Goal: Task Accomplishment & Management: Manage account settings

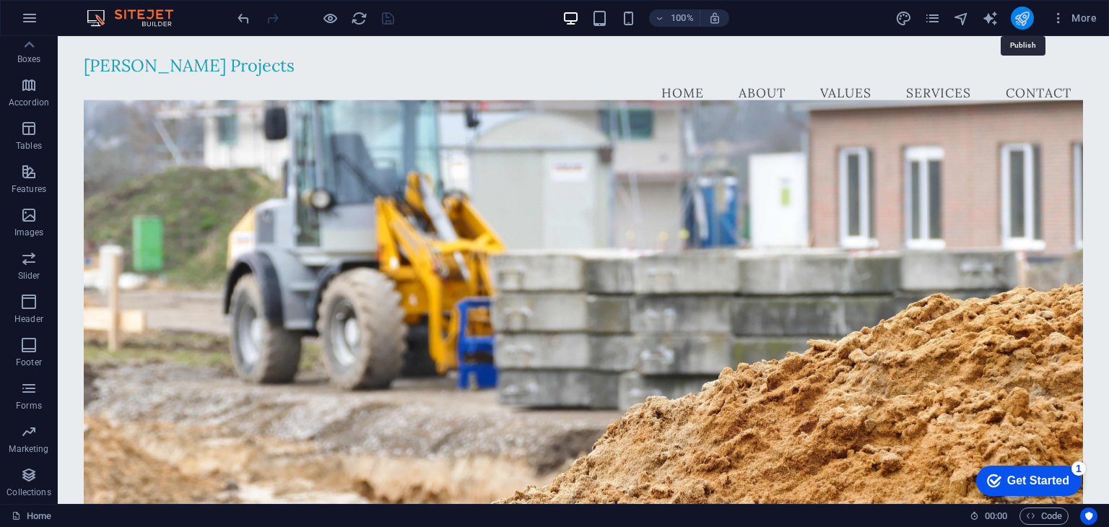
click at [1016, 17] on icon "publish" at bounding box center [1021, 18] width 17 height 17
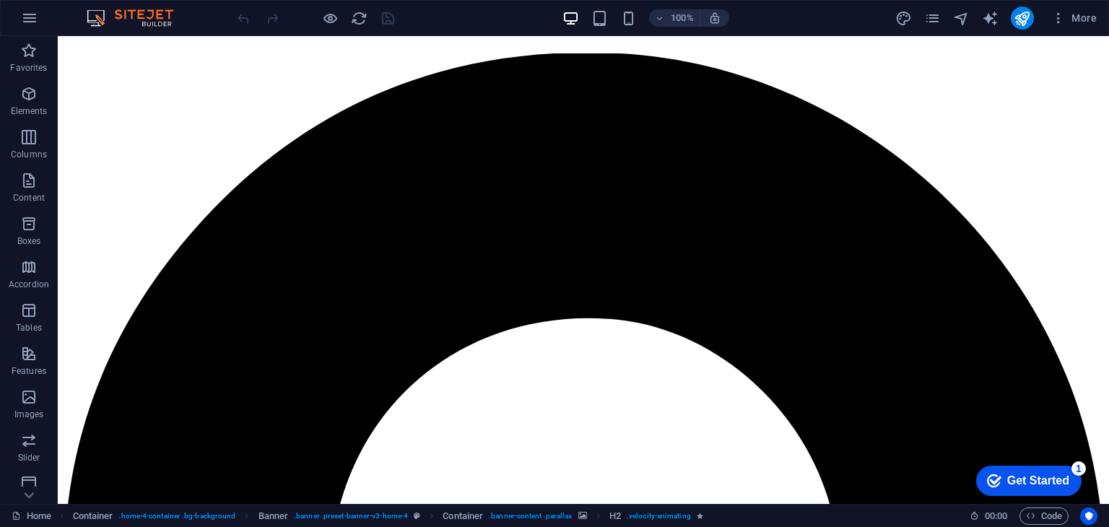
scroll to position [2101, 0]
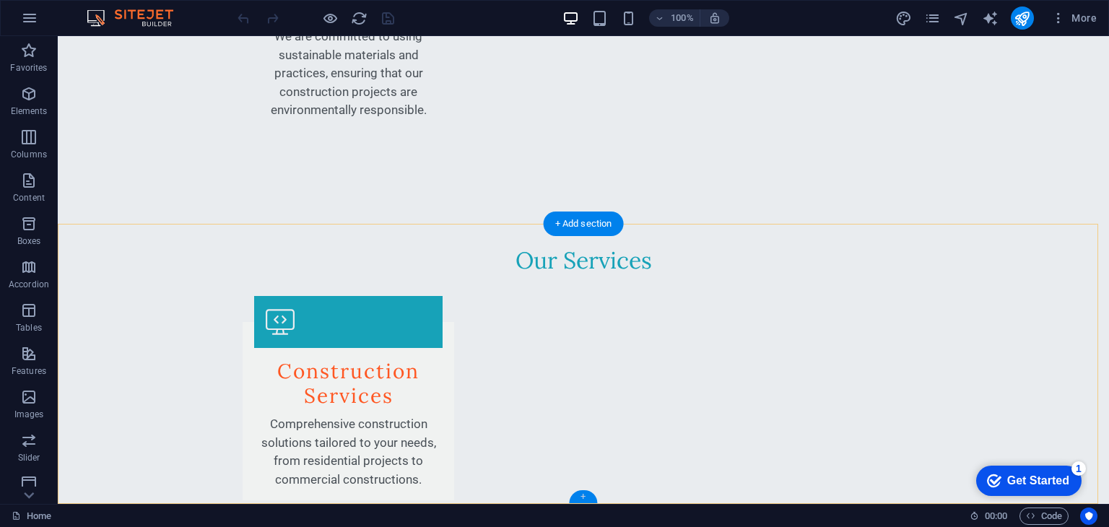
click at [582, 500] on div "+" at bounding box center [583, 496] width 28 height 13
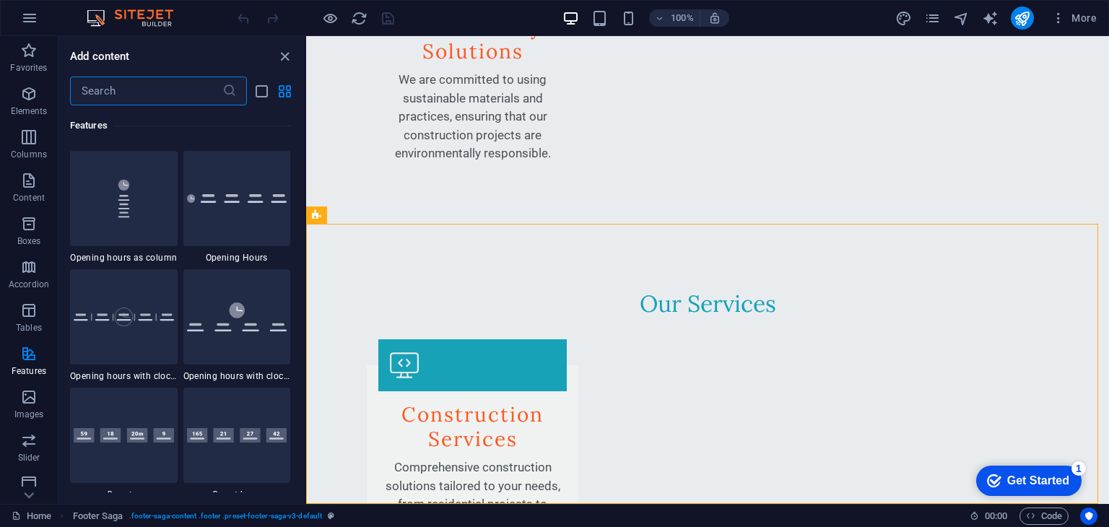
scroll to position [6809, 0]
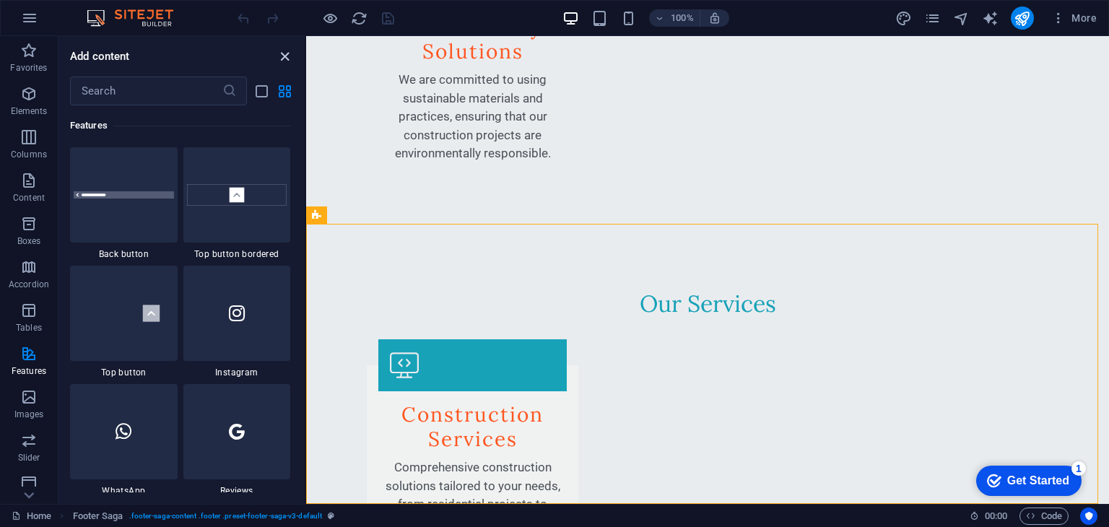
click at [286, 52] on icon "close panel" at bounding box center [284, 56] width 17 height 17
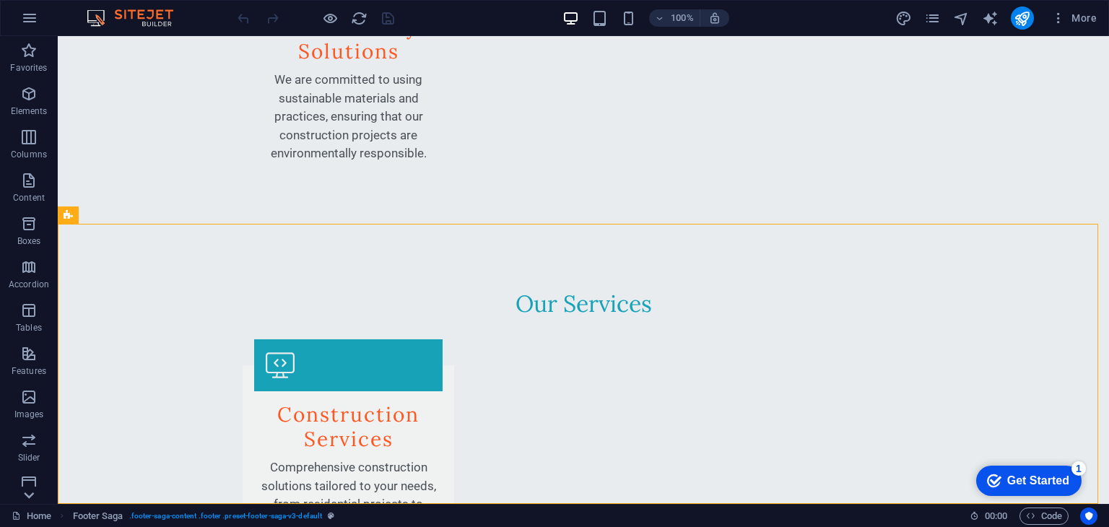
click at [32, 497] on icon at bounding box center [29, 495] width 20 height 20
click at [1034, 481] on div "Get Started" at bounding box center [1038, 480] width 62 height 13
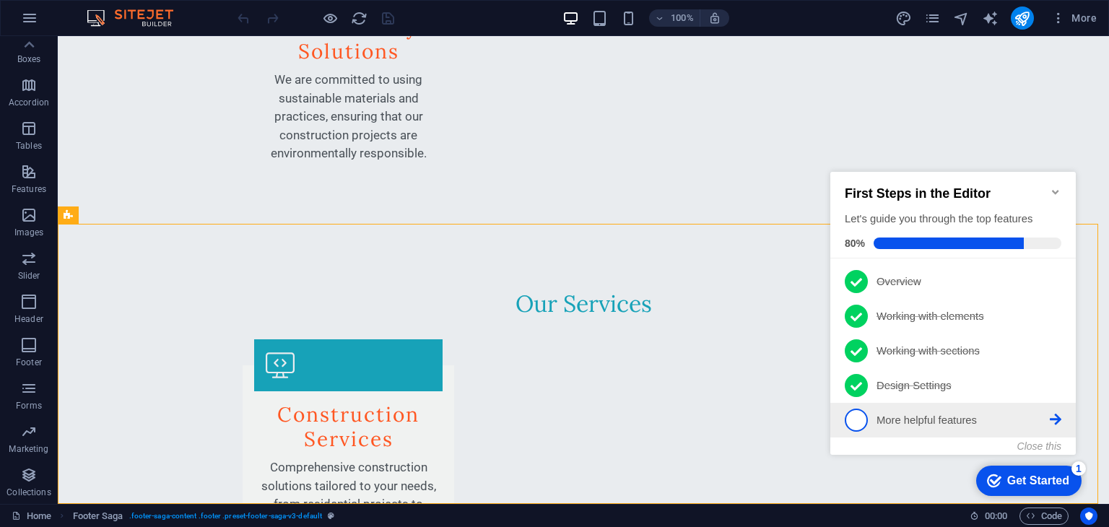
click at [901, 414] on p "More helpful features - incomplete" at bounding box center [962, 420] width 173 height 15
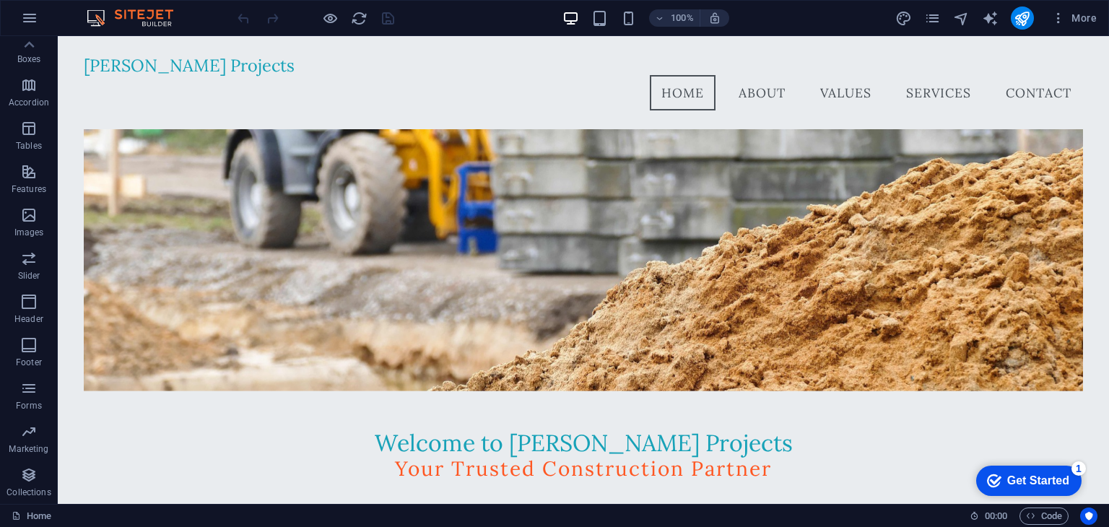
scroll to position [0, 0]
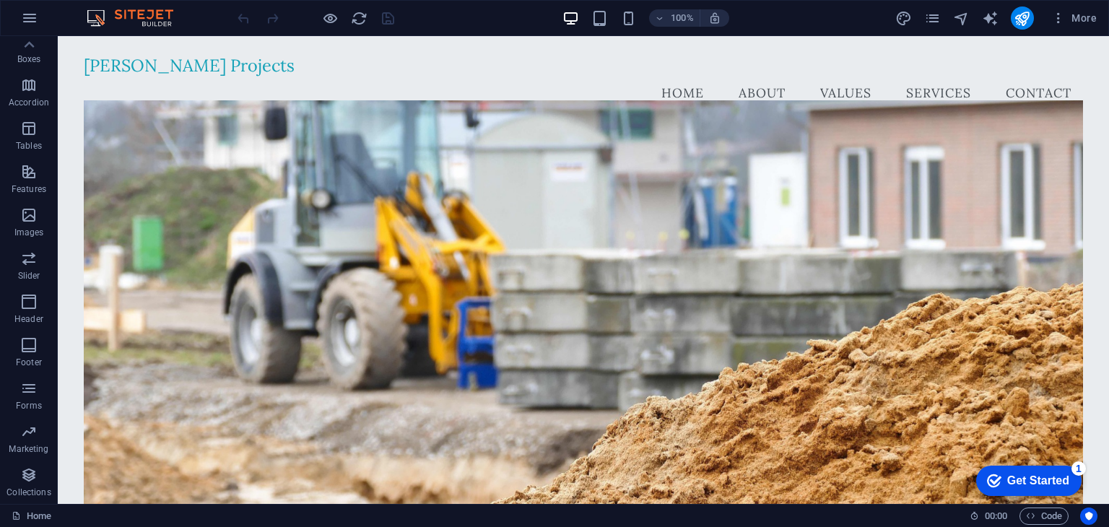
click at [1034, 477] on div "Get Started" at bounding box center [1038, 480] width 62 height 13
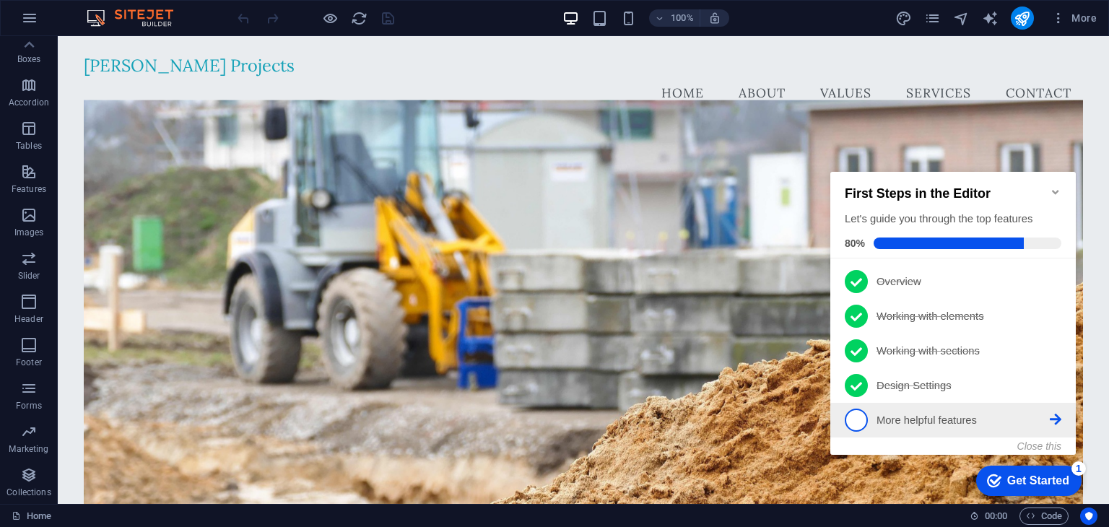
click at [857, 418] on span "5" at bounding box center [855, 420] width 23 height 23
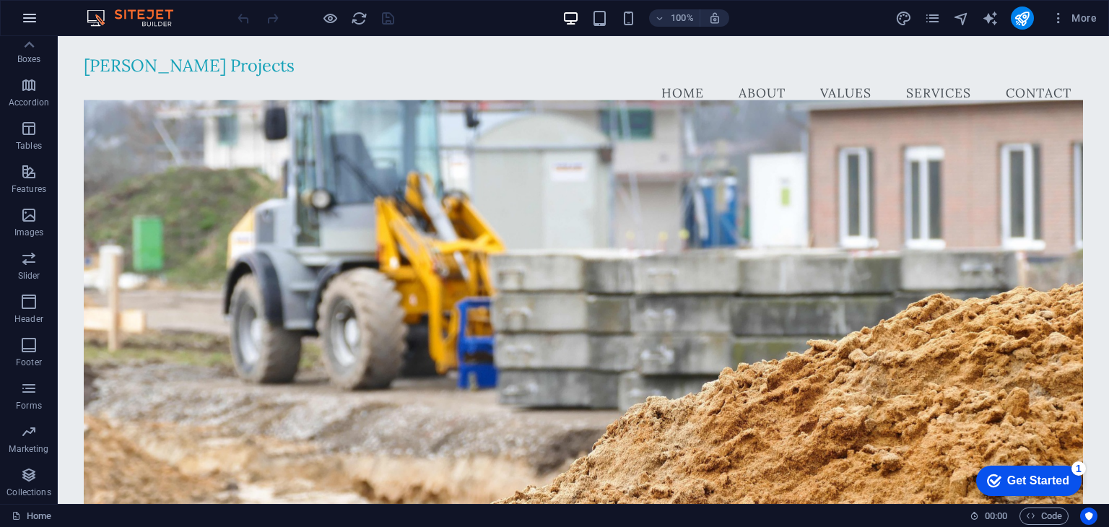
click at [29, 17] on icon "button" at bounding box center [29, 17] width 17 height 17
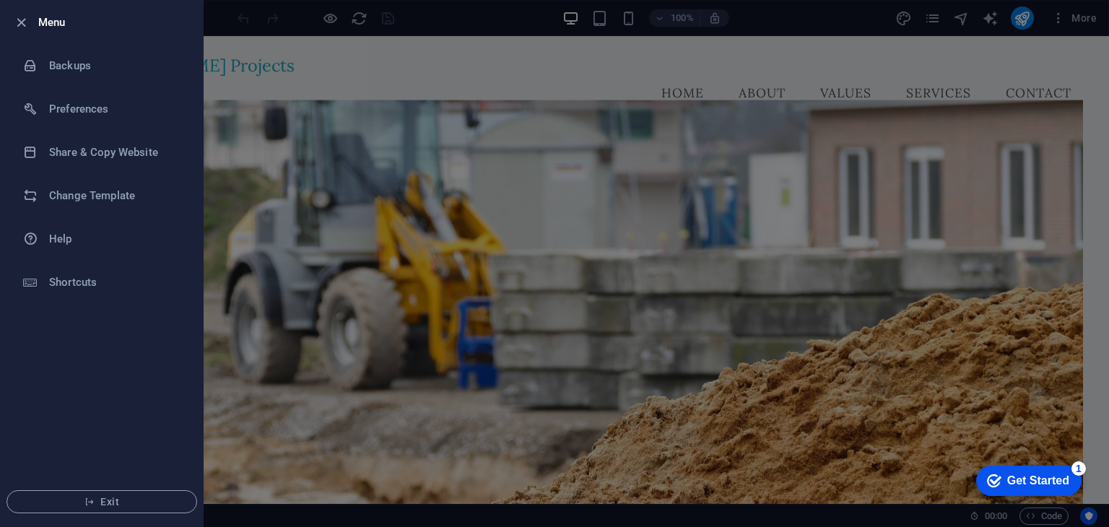
click at [248, 328] on div at bounding box center [554, 263] width 1109 height 527
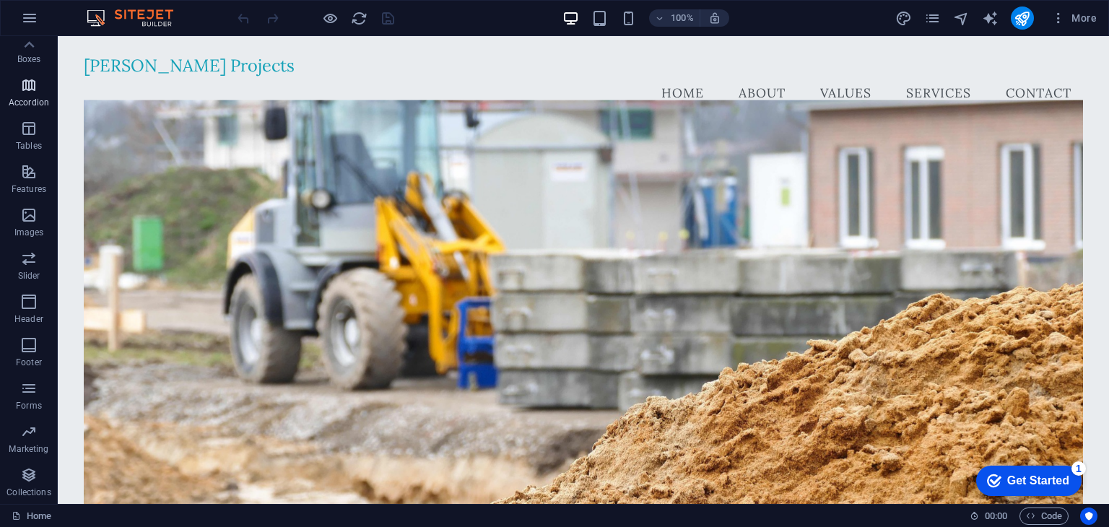
click at [32, 100] on p "Accordion" at bounding box center [29, 103] width 40 height 12
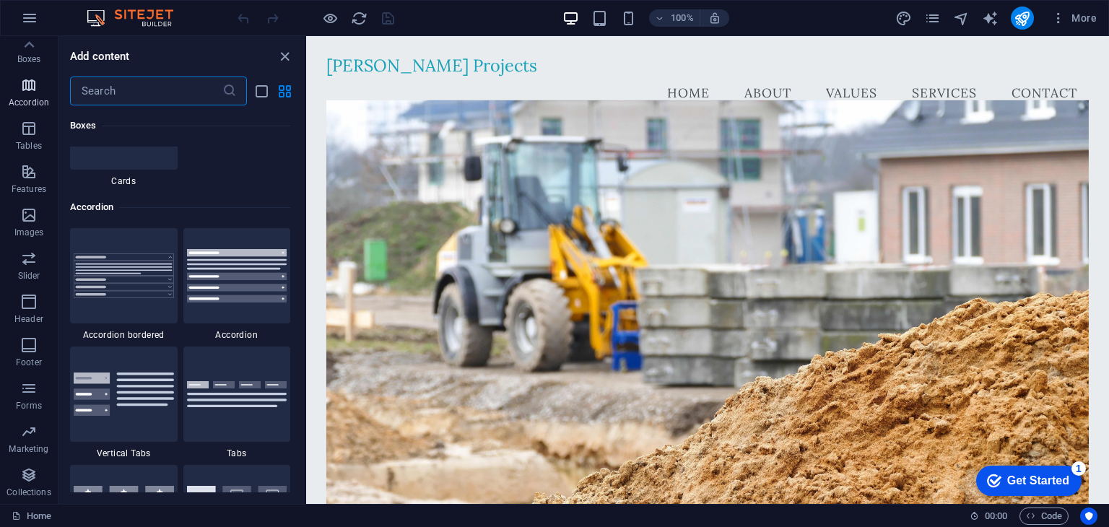
scroll to position [4608, 0]
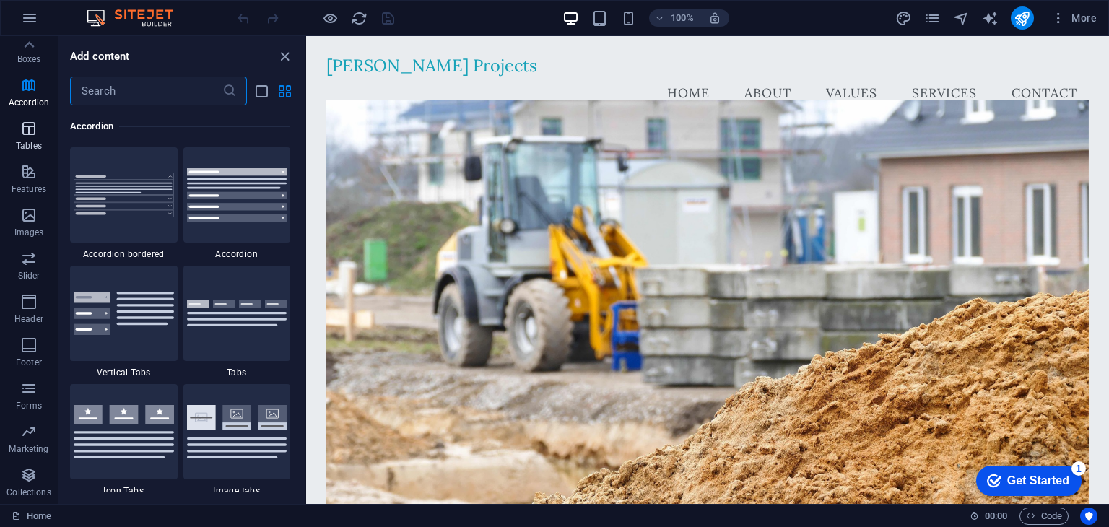
click at [32, 126] on icon "button" at bounding box center [28, 128] width 17 height 17
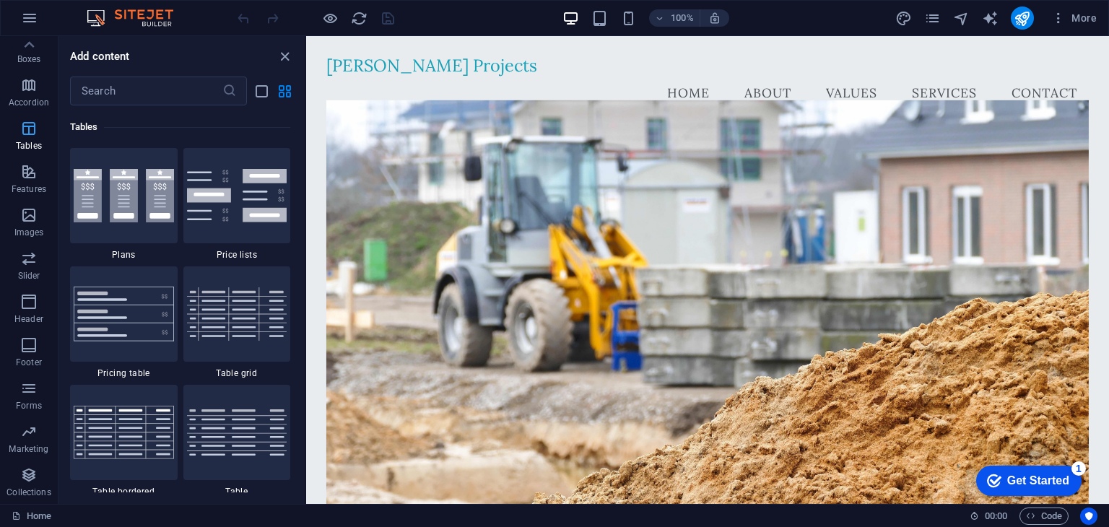
scroll to position [4998, 0]
click at [31, 171] on icon "button" at bounding box center [28, 171] width 17 height 17
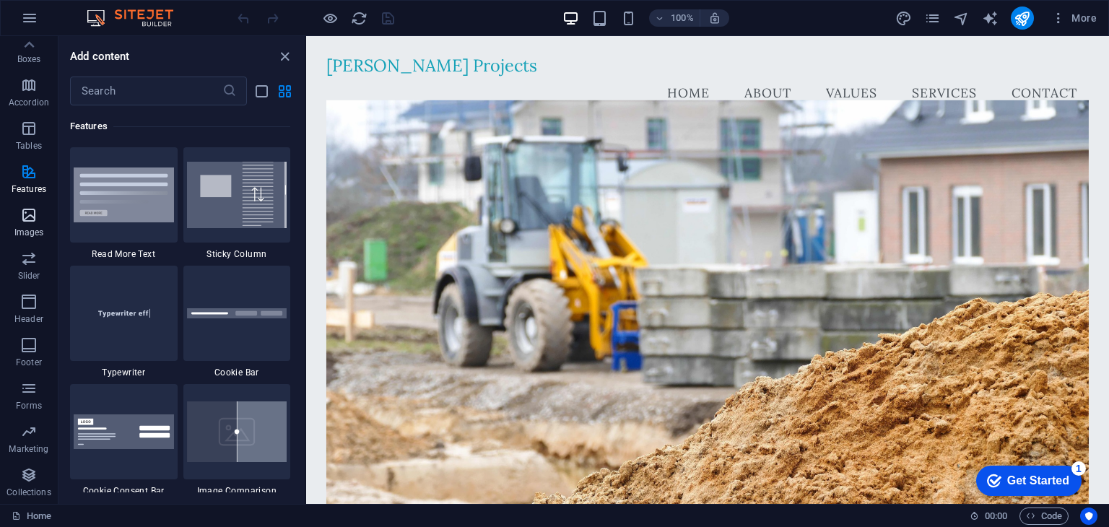
click at [27, 223] on icon "button" at bounding box center [28, 214] width 17 height 17
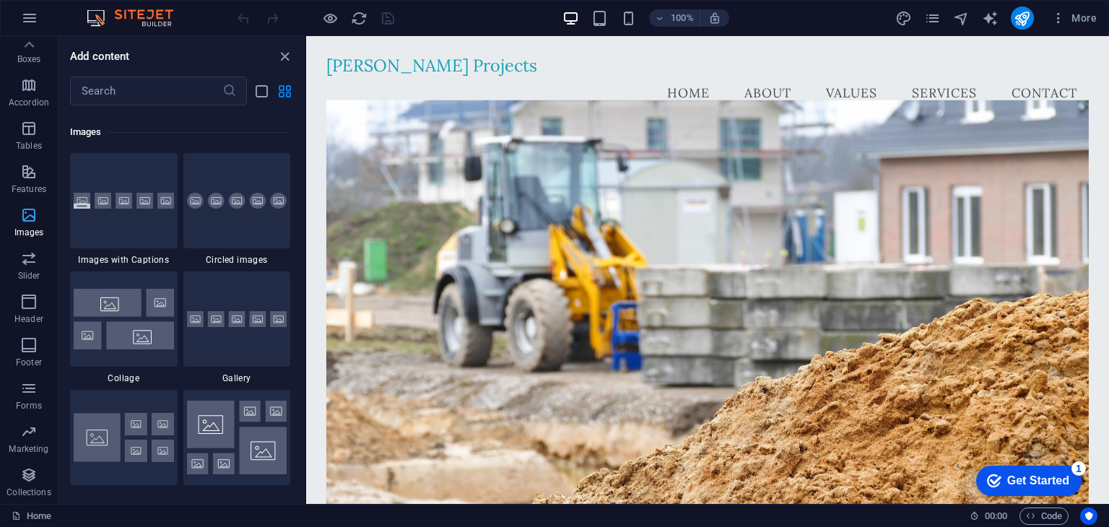
scroll to position [7319, 0]
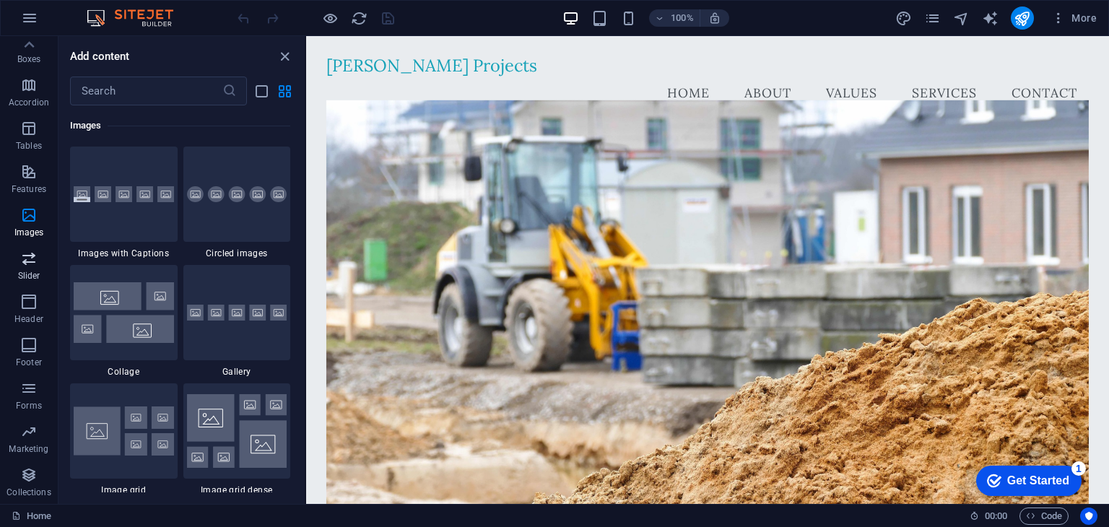
click at [28, 258] on icon "button" at bounding box center [28, 258] width 17 height 17
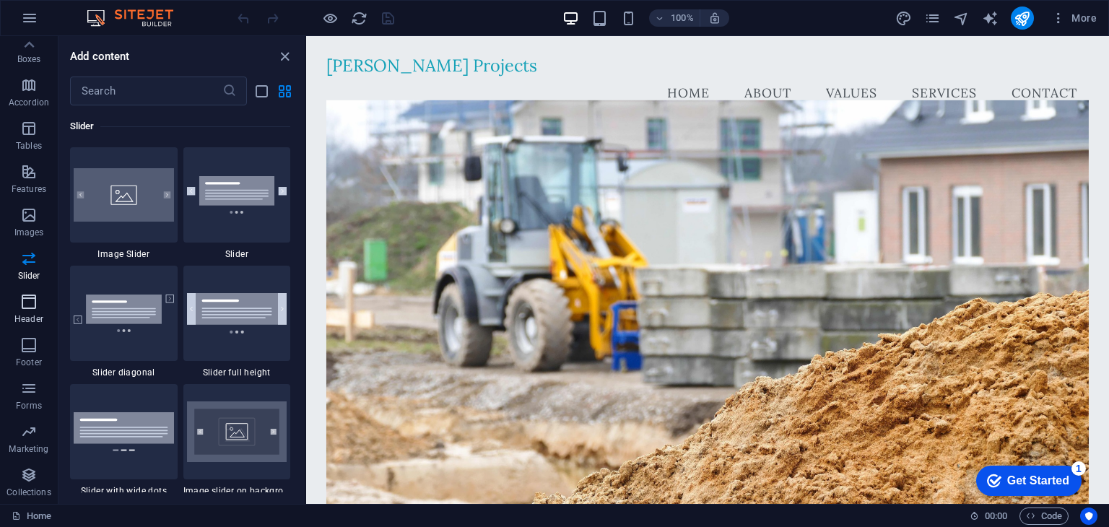
click at [25, 301] on icon "button" at bounding box center [28, 301] width 17 height 17
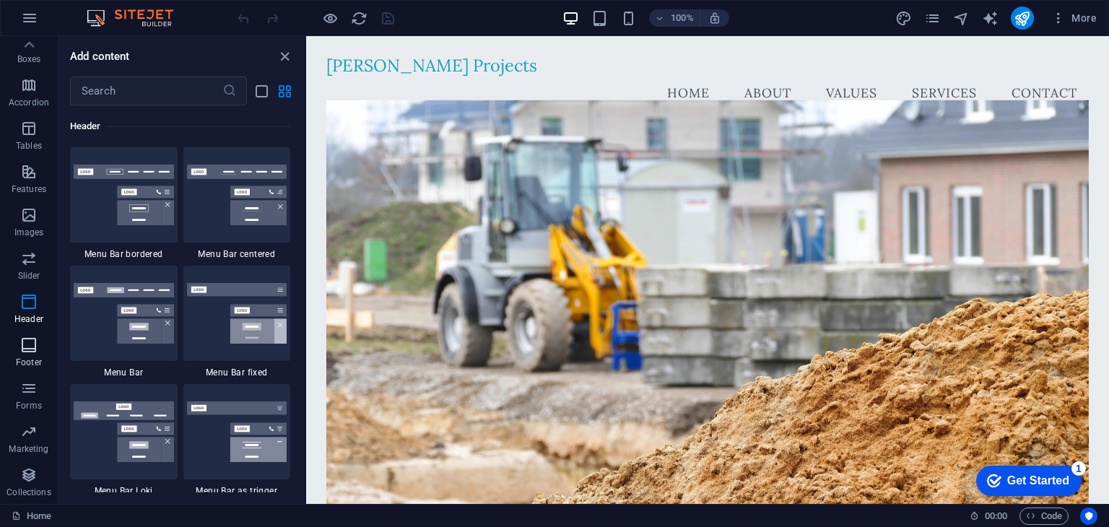
click at [26, 339] on icon "button" at bounding box center [28, 344] width 17 height 17
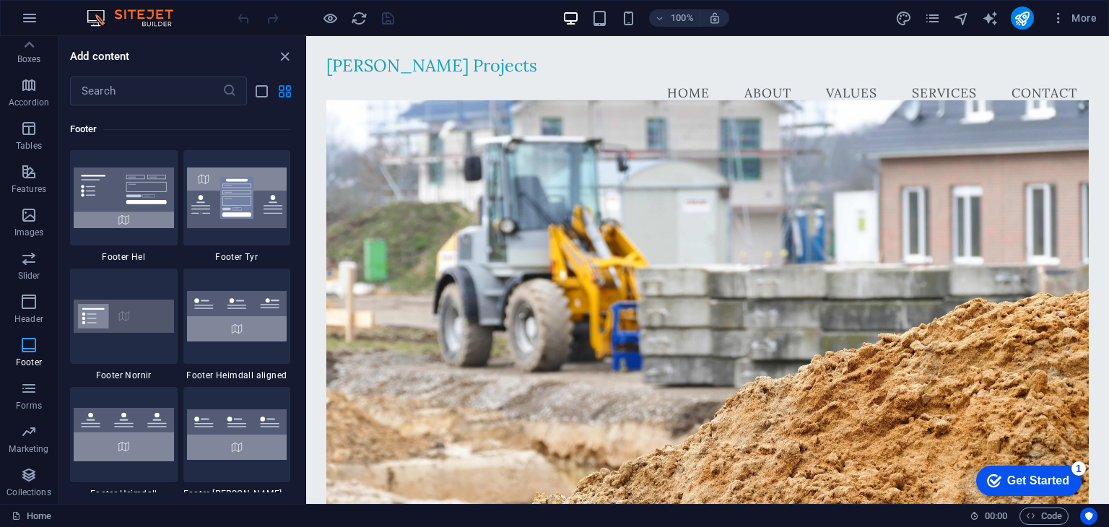
scroll to position [9555, 0]
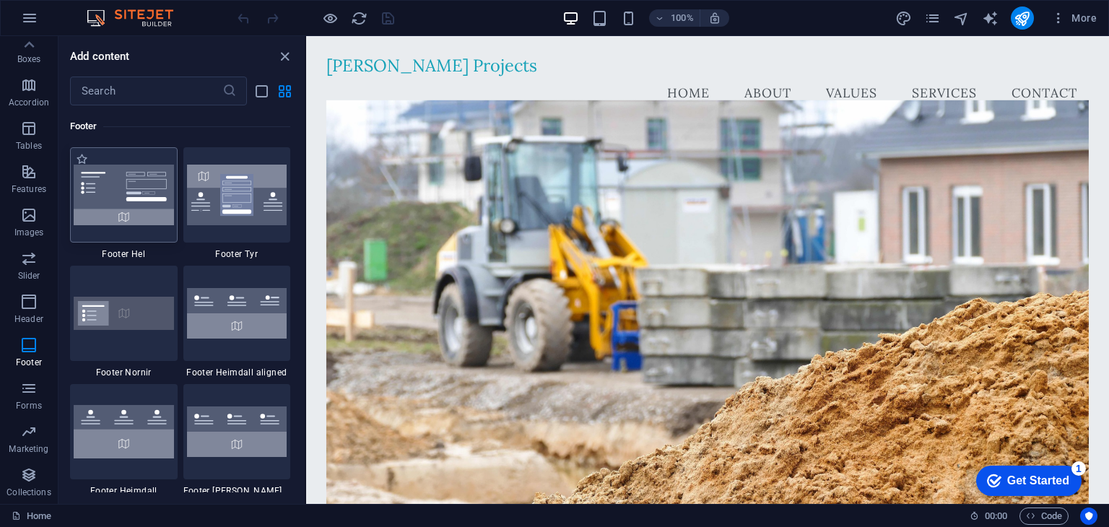
click at [134, 232] on div at bounding box center [124, 194] width 108 height 95
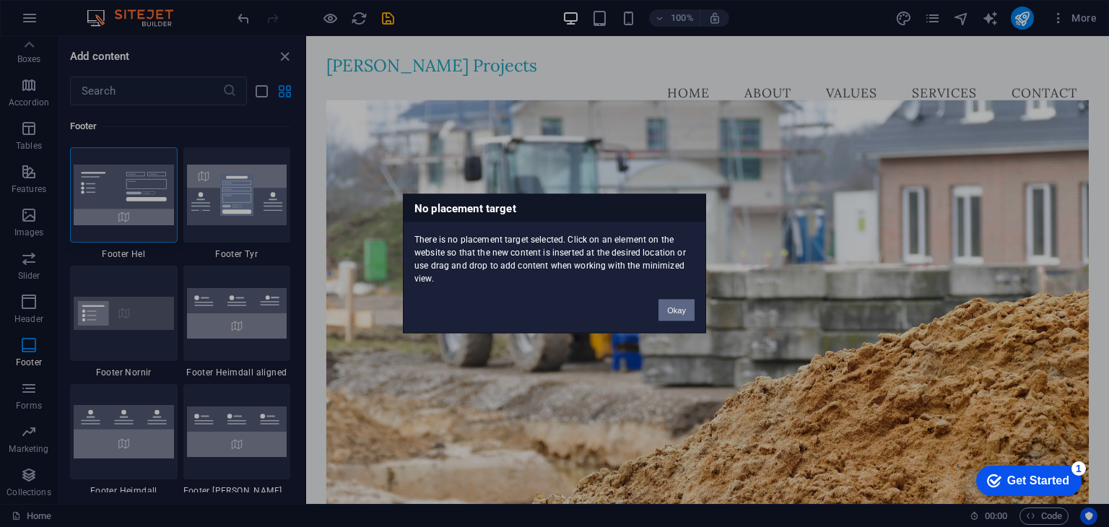
click at [673, 313] on button "Okay" at bounding box center [676, 311] width 36 height 22
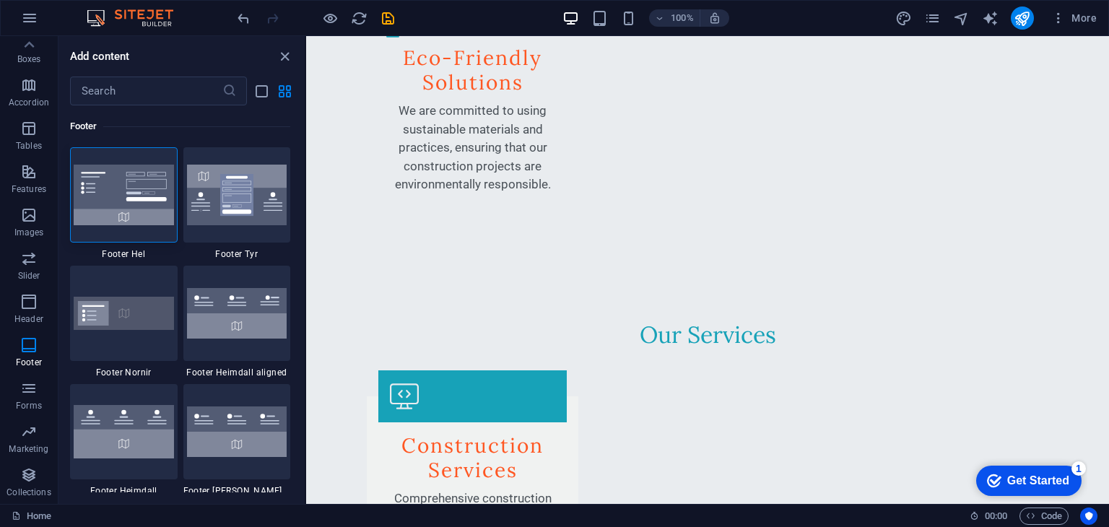
scroll to position [2101, 0]
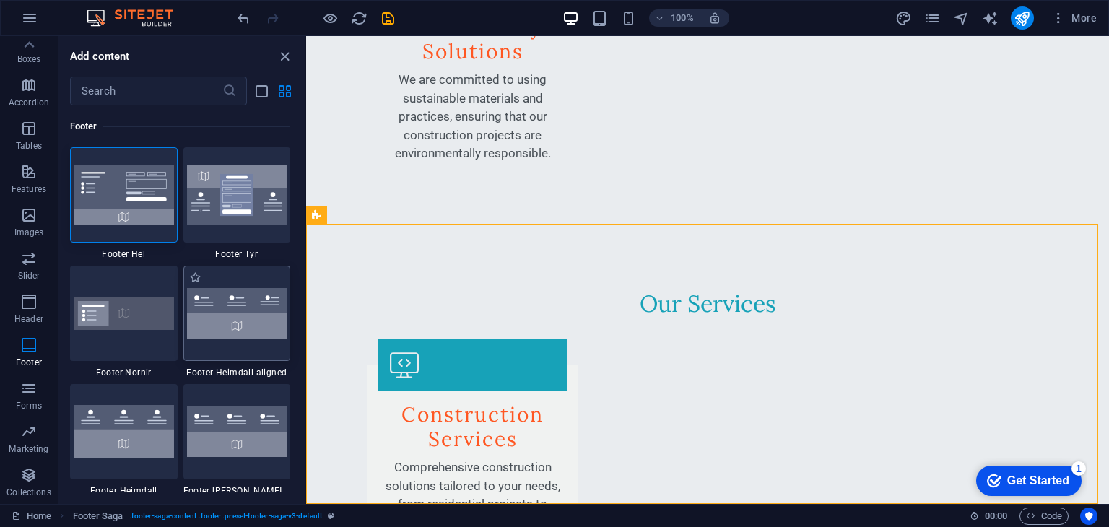
click at [219, 351] on div at bounding box center [237, 313] width 108 height 95
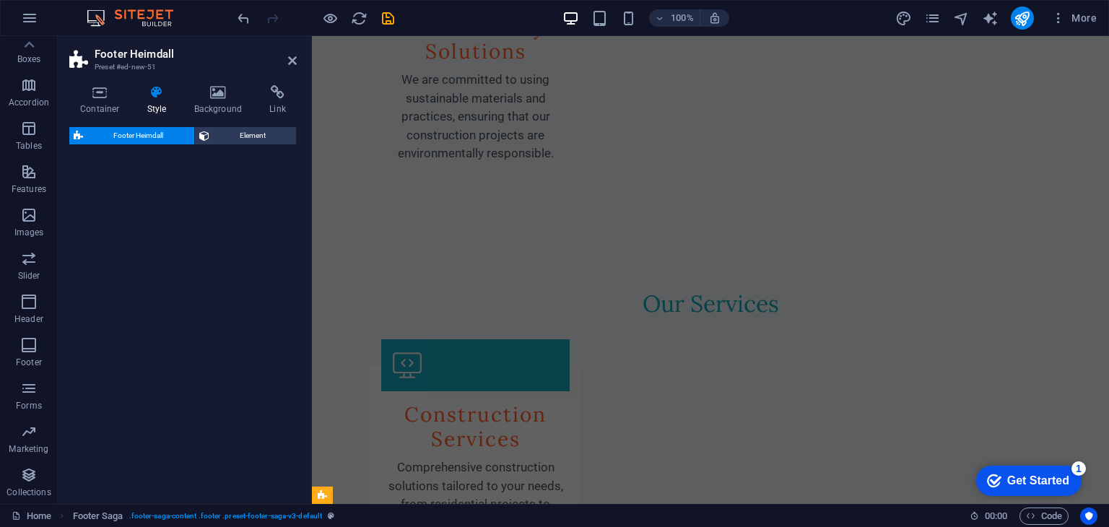
select select "rem"
select select "preset-footer-heimdall-v2-alignments"
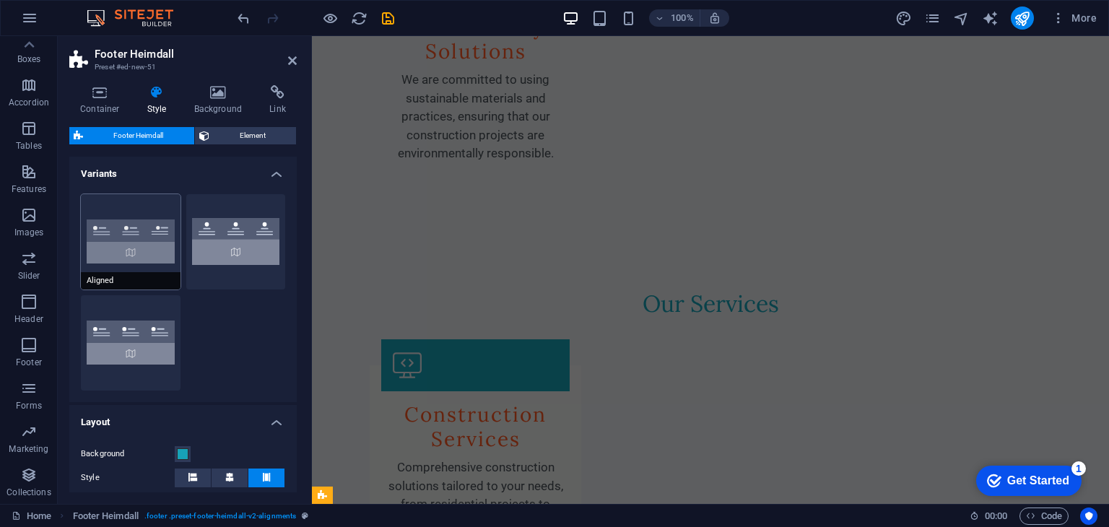
click at [149, 255] on button "Aligned" at bounding box center [131, 241] width 100 height 95
type input "1"
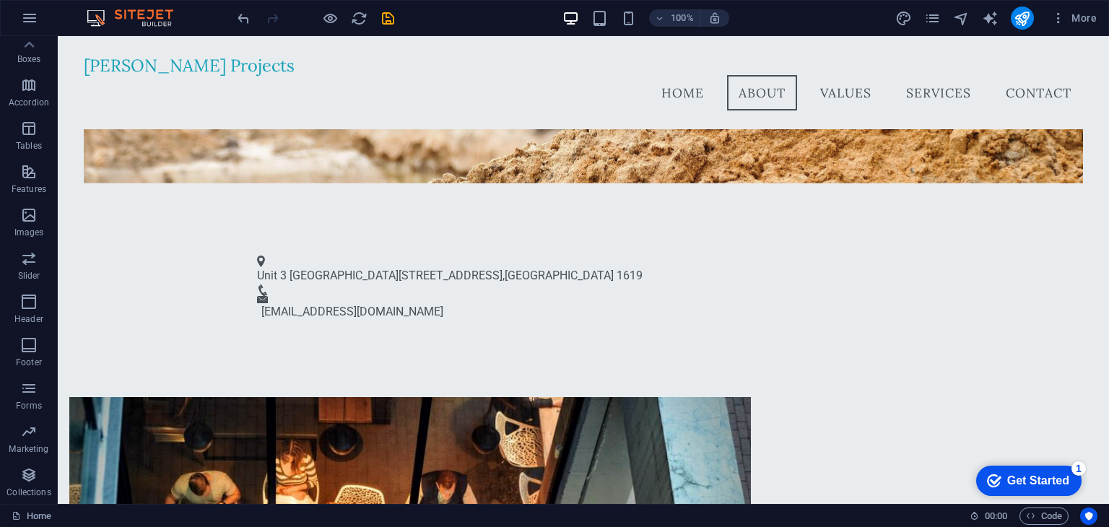
scroll to position [0, 0]
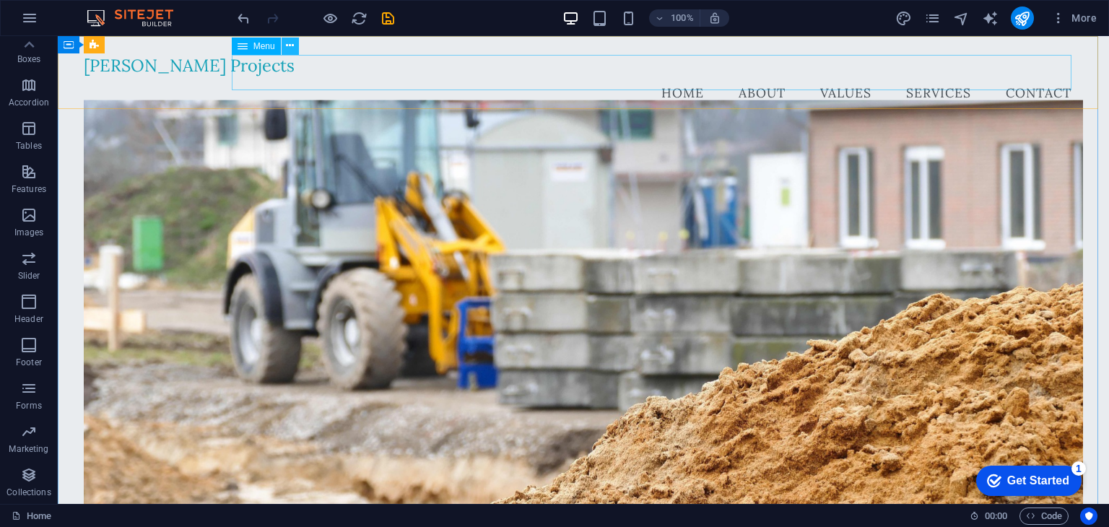
click at [287, 48] on icon at bounding box center [290, 45] width 8 height 15
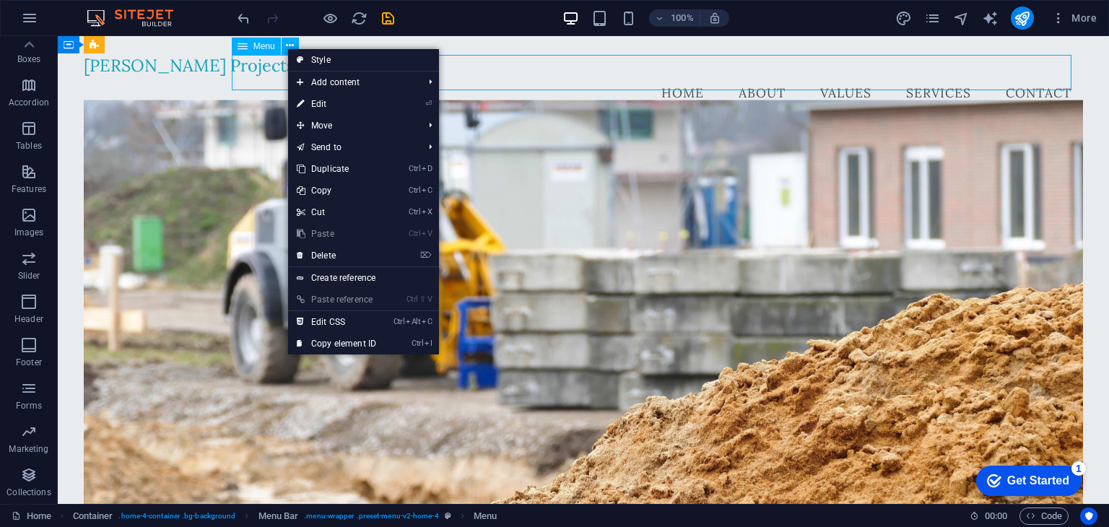
click at [266, 45] on span "Menu" at bounding box center [264, 46] width 22 height 9
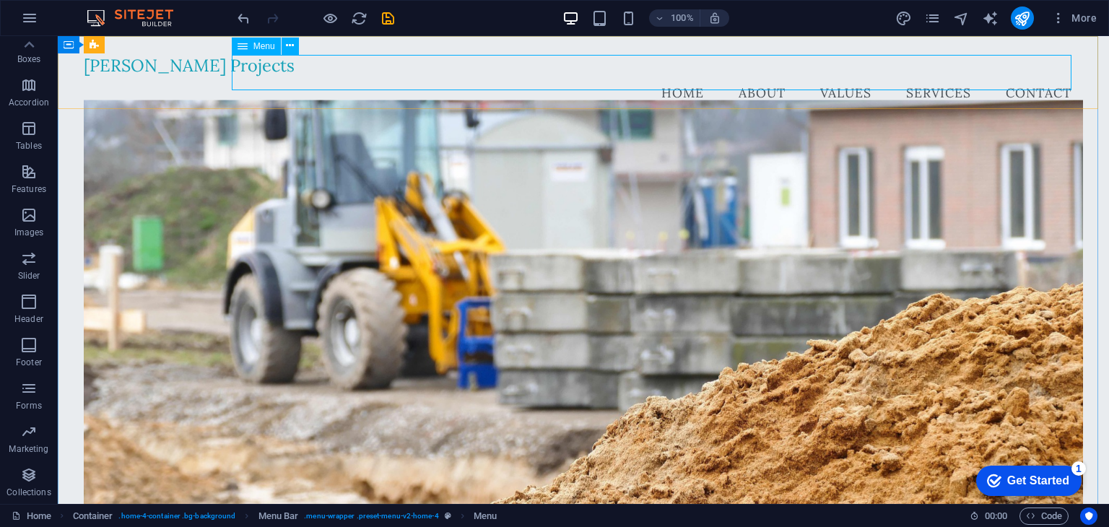
click at [263, 49] on span "Menu" at bounding box center [264, 46] width 22 height 9
click at [294, 47] on button at bounding box center [289, 46] width 17 height 17
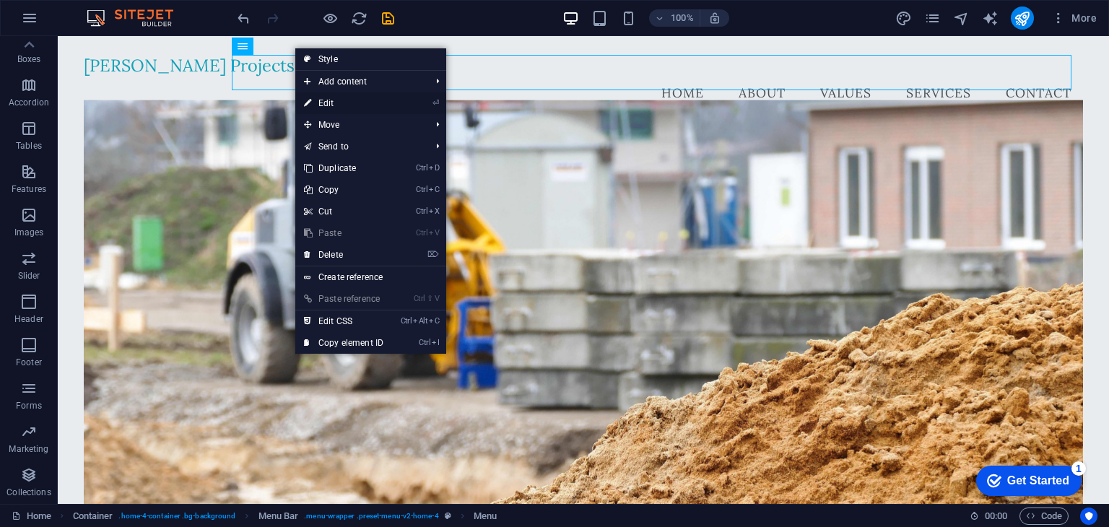
click at [326, 99] on link "⏎ Edit" at bounding box center [343, 103] width 97 height 22
select select
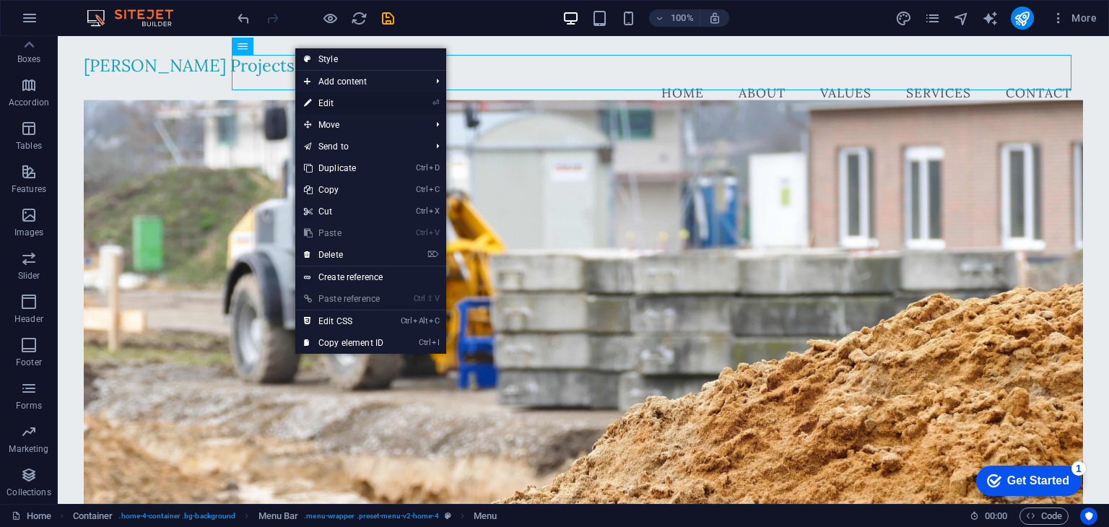
select select
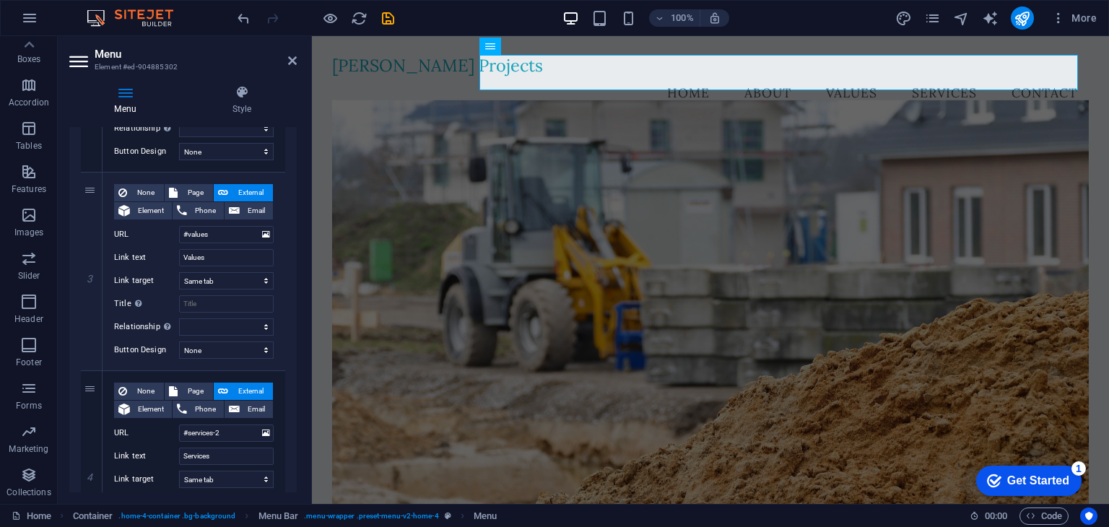
scroll to position [481, 0]
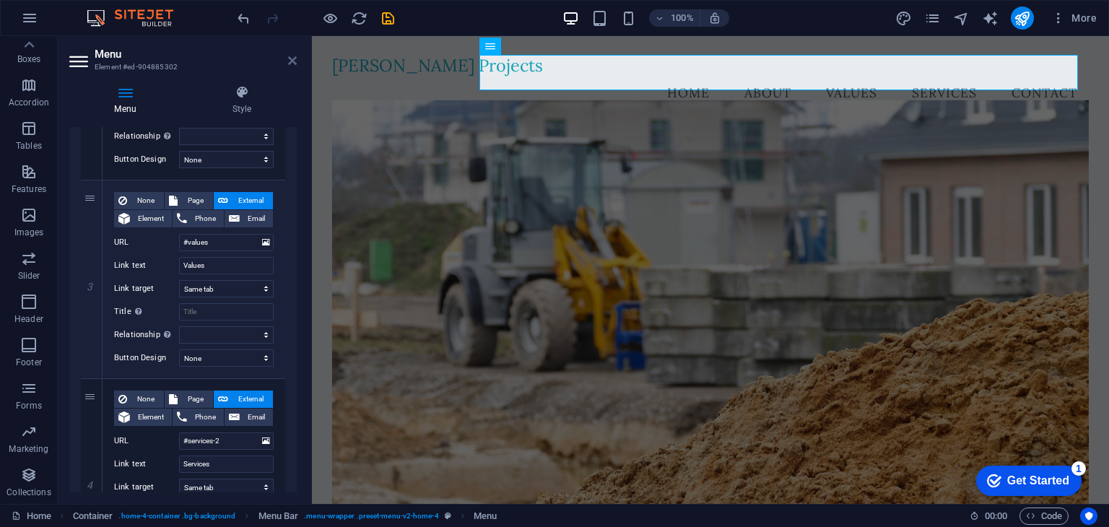
click at [292, 61] on icon at bounding box center [292, 61] width 9 height 12
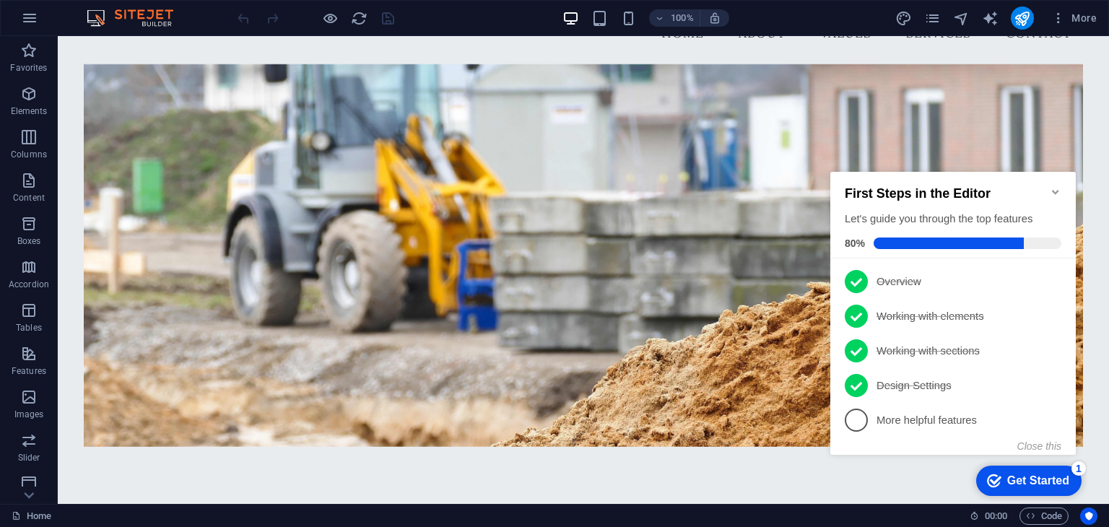
scroll to position [54, 0]
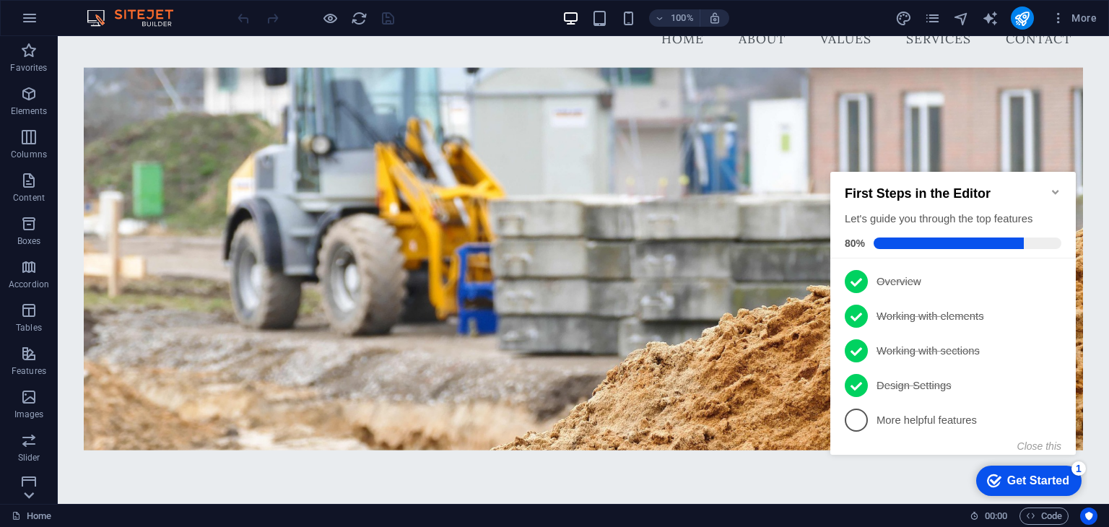
click at [32, 500] on icon at bounding box center [29, 495] width 20 height 20
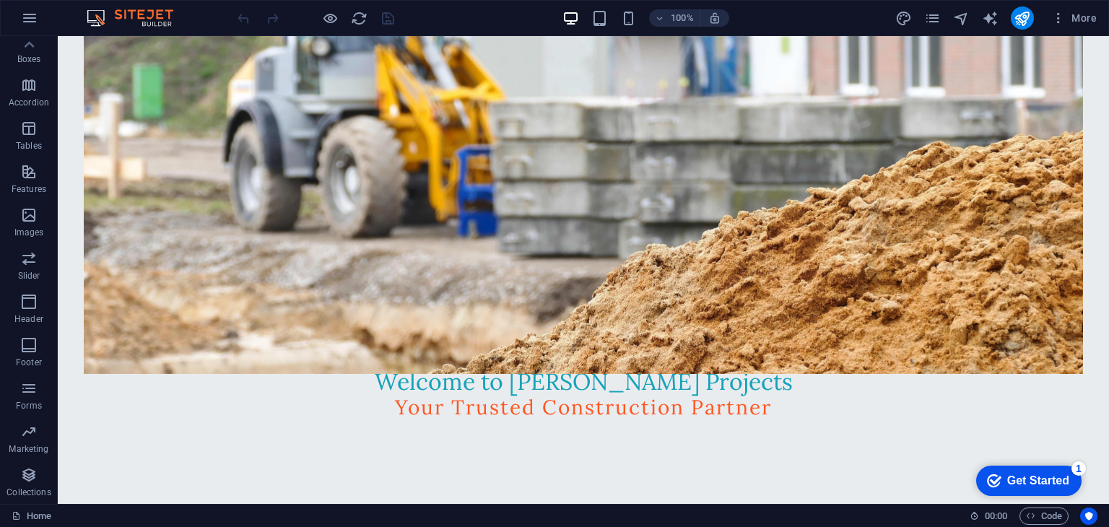
scroll to position [0, 0]
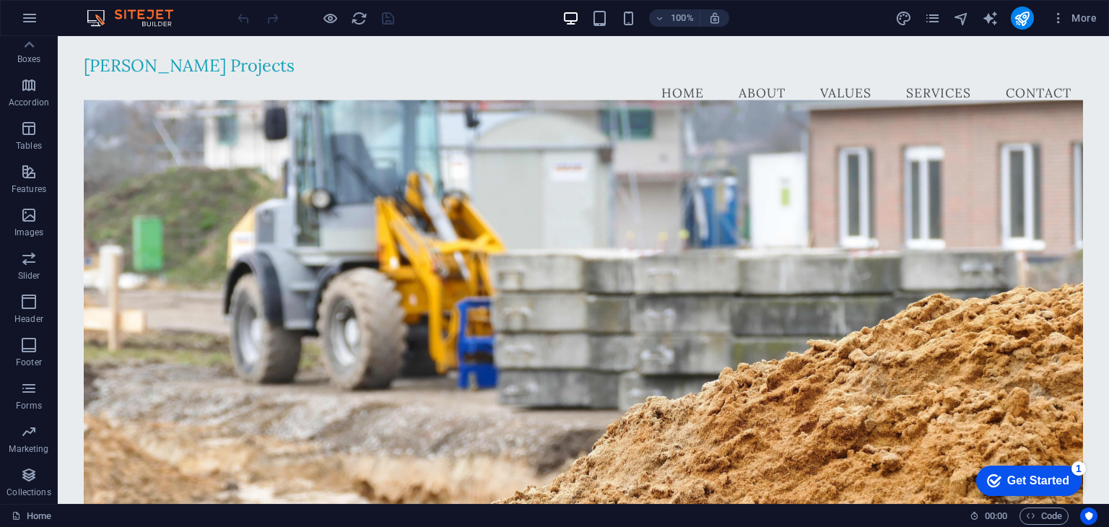
drag, startPoint x: 1103, startPoint y: 97, endPoint x: 1158, endPoint y: 50, distance: 72.6
select select "English"
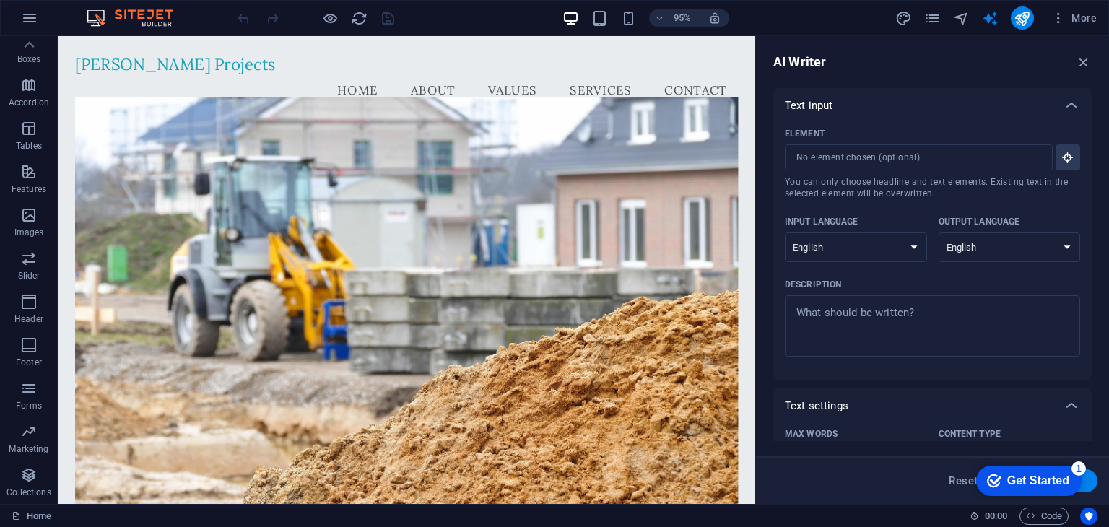
drag, startPoint x: 1091, startPoint y: 135, endPoint x: 1100, endPoint y: 192, distance: 57.8
click at [1100, 192] on div "AI Writer Text input Element ​ You can only choose headline and text elements. …" at bounding box center [932, 270] width 353 height 468
click at [1083, 63] on icon "button" at bounding box center [1083, 62] width 16 height 16
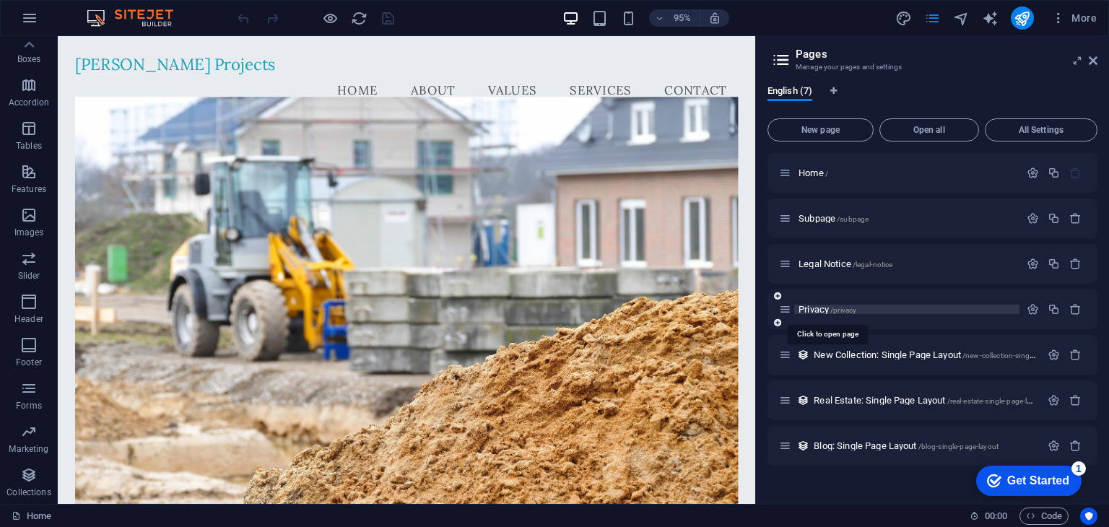
click at [826, 307] on span "Privacy /privacy" at bounding box center [827, 309] width 58 height 11
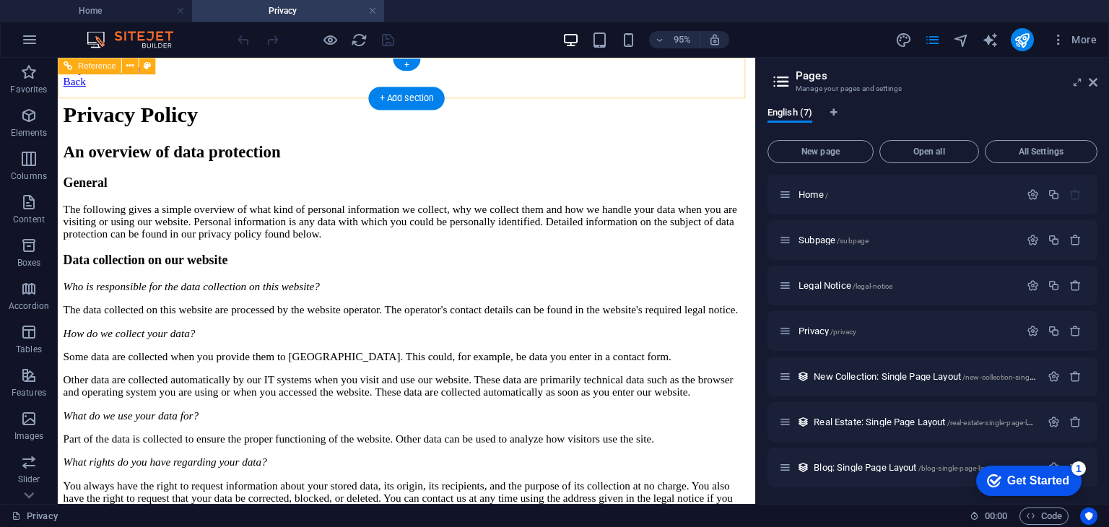
click at [81, 80] on div "Back" at bounding box center [425, 83] width 722 height 13
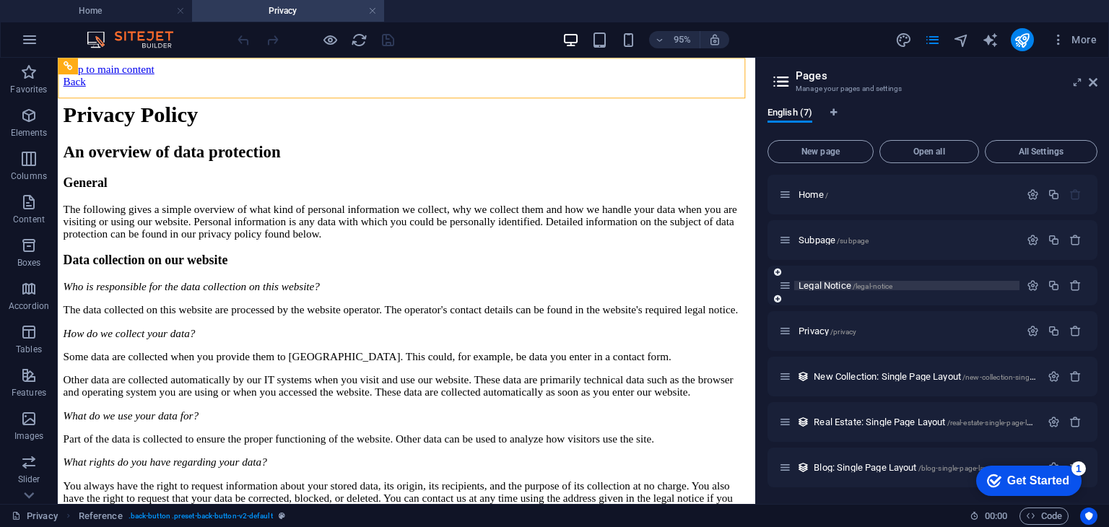
click at [859, 287] on span "/legal-notice" at bounding box center [872, 286] width 40 height 8
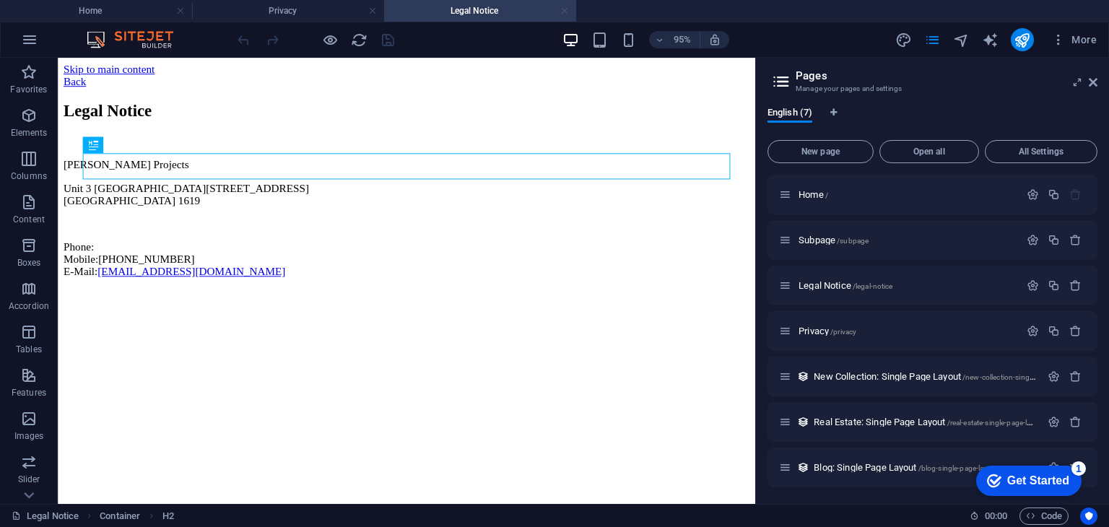
click at [566, 8] on link at bounding box center [564, 11] width 9 height 14
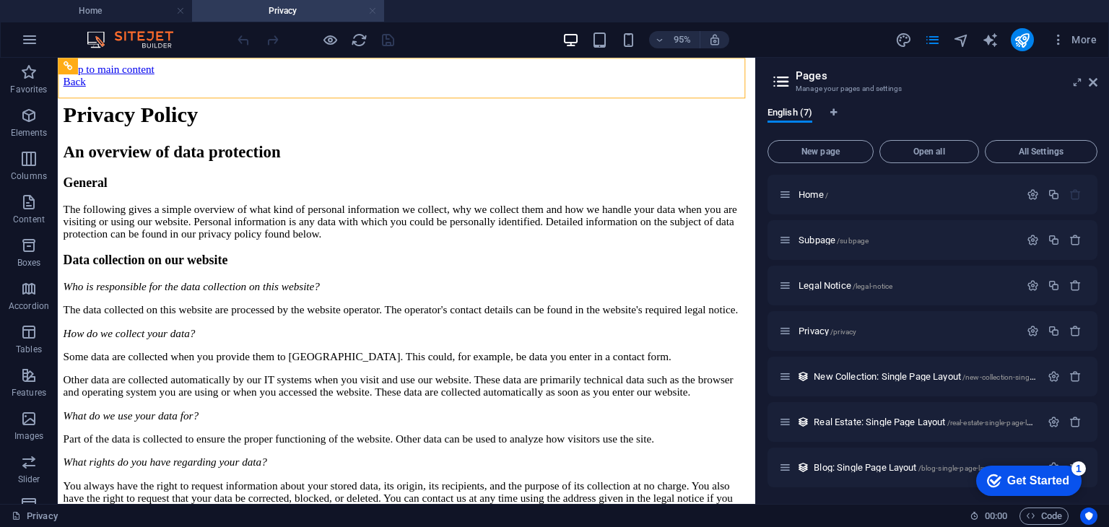
click at [370, 10] on link at bounding box center [372, 11] width 9 height 14
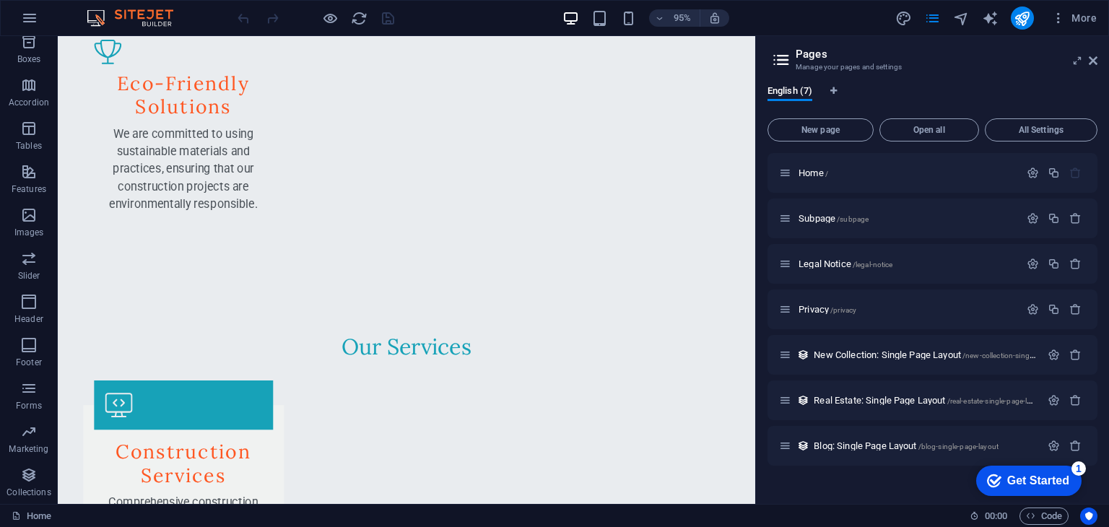
scroll to position [2097, 0]
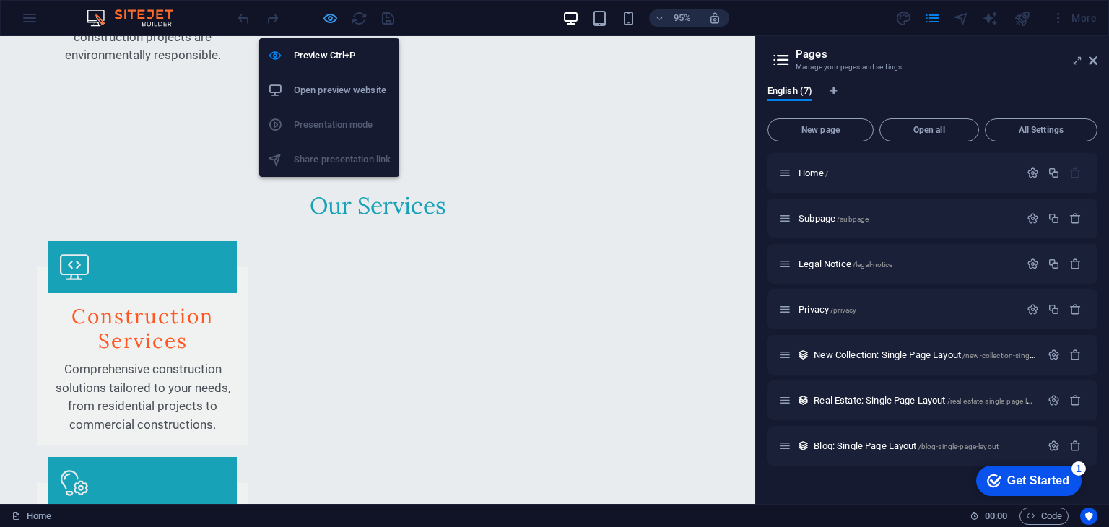
scroll to position [2076, 0]
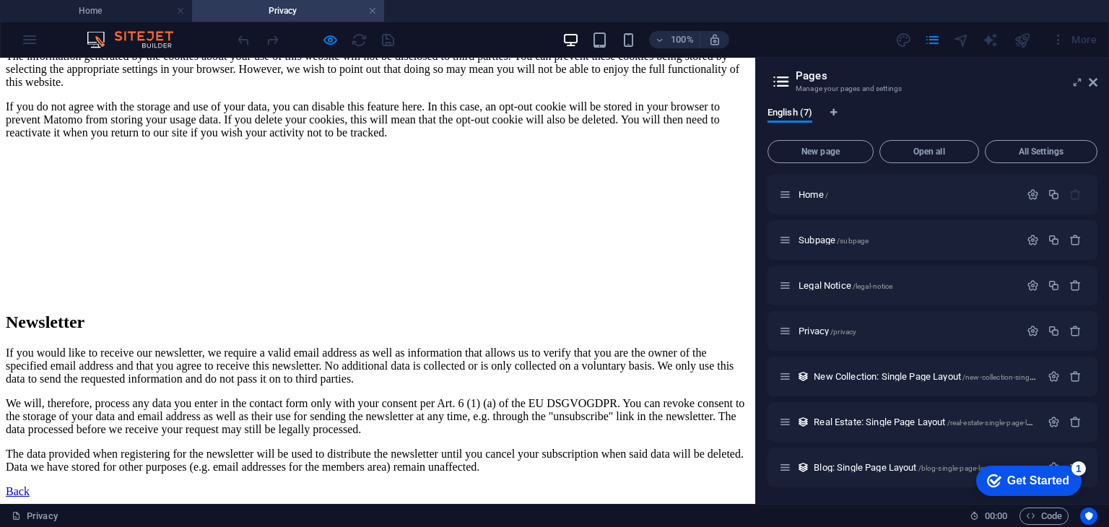
scroll to position [3891, 0]
drag, startPoint x: 750, startPoint y: 87, endPoint x: 777, endPoint y: 535, distance: 449.0
click at [375, 15] on link at bounding box center [372, 11] width 9 height 14
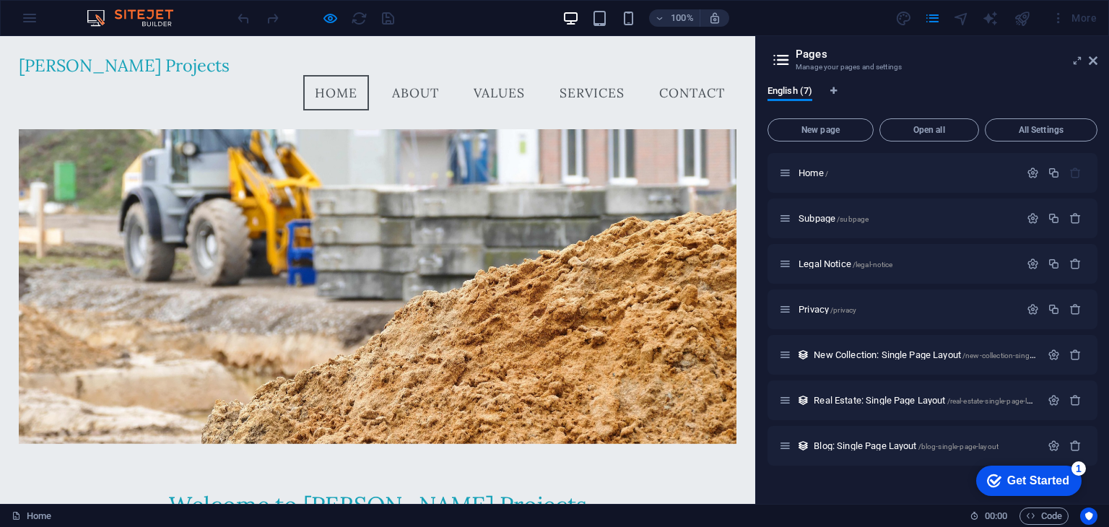
scroll to position [97, 0]
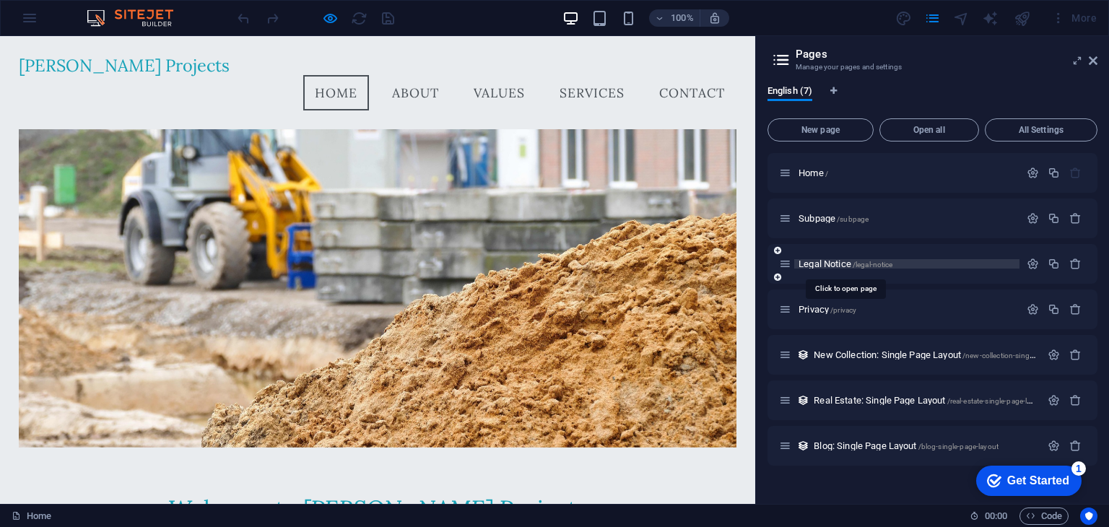
click at [814, 263] on span "Legal Notice /legal-notice" at bounding box center [845, 263] width 94 height 11
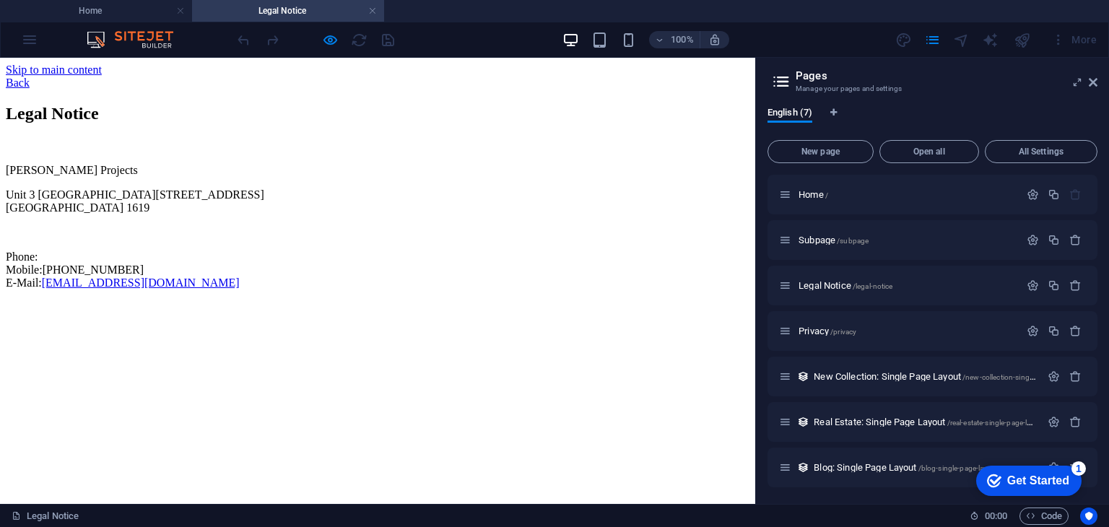
scroll to position [0, 0]
click at [209, 289] on div "Alex-Tuso Projects Unit 3 Block 18 Fountain Ridge Kempton Park 1619 Phone: Mobi…" at bounding box center [377, 227] width 743 height 126
click at [101, 289] on div "Legal Notice Alex-Tuso Projects Unit 3 Block 18 Fountain Ridge Kempton Park 161…" at bounding box center [377, 196] width 743 height 185
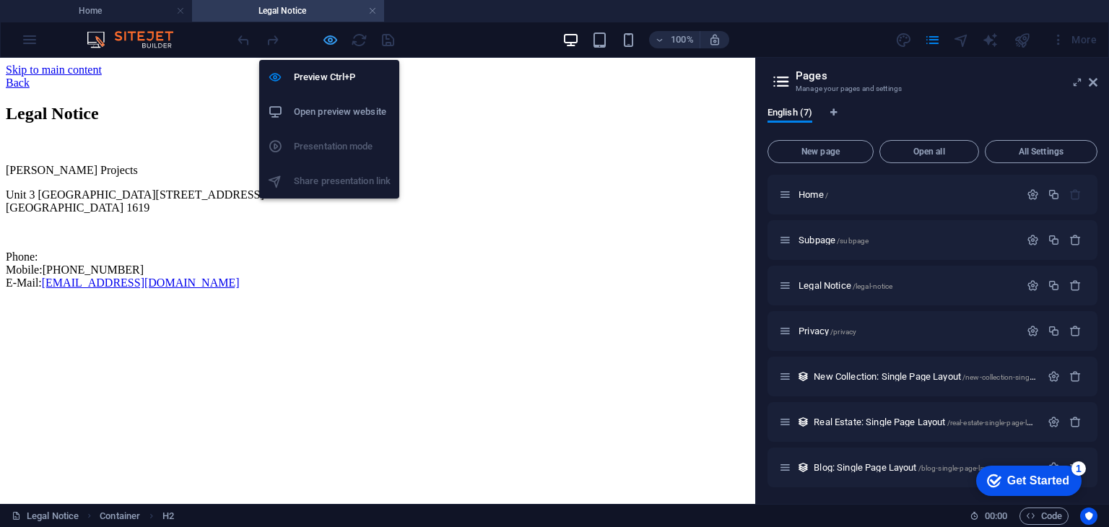
click at [323, 37] on icon "button" at bounding box center [330, 40] width 17 height 17
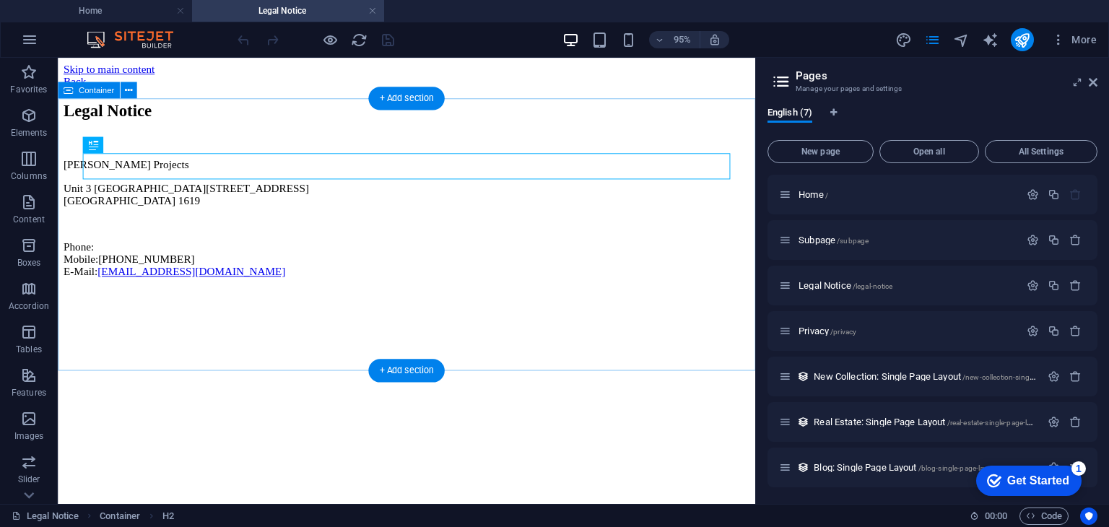
click at [315, 289] on div "Legal Notice Alex-Tuso Projects Unit 3 Block 18 Fountain Ridge Kempton Park 161…" at bounding box center [425, 196] width 722 height 185
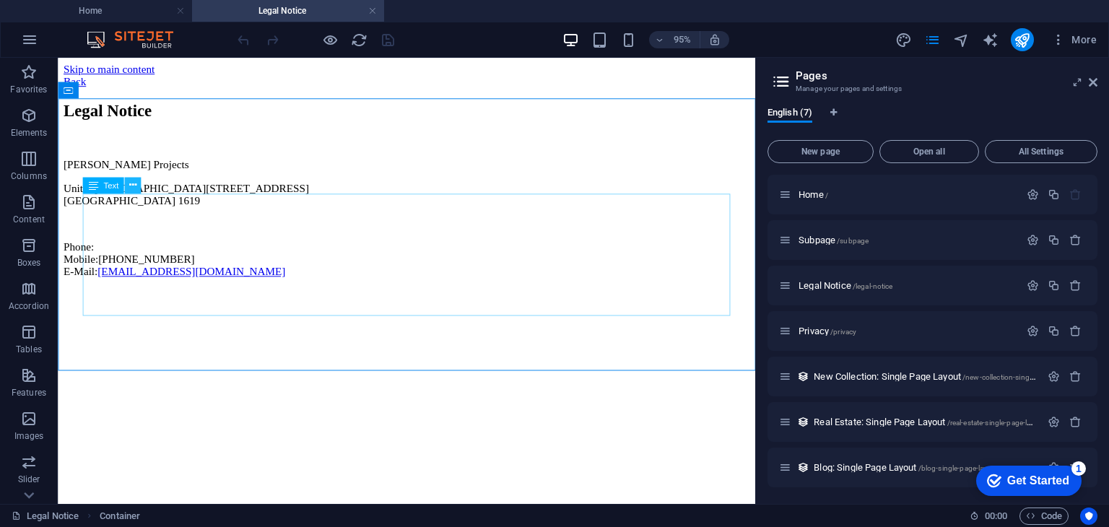
click at [132, 185] on icon at bounding box center [132, 185] width 7 height 14
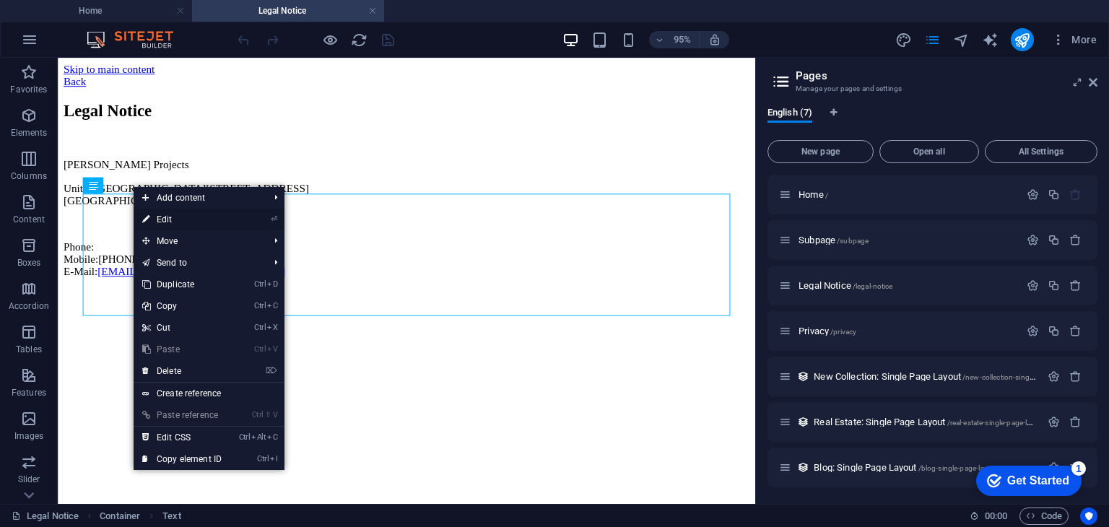
click at [165, 219] on link "⏎ Edit" at bounding box center [182, 220] width 97 height 22
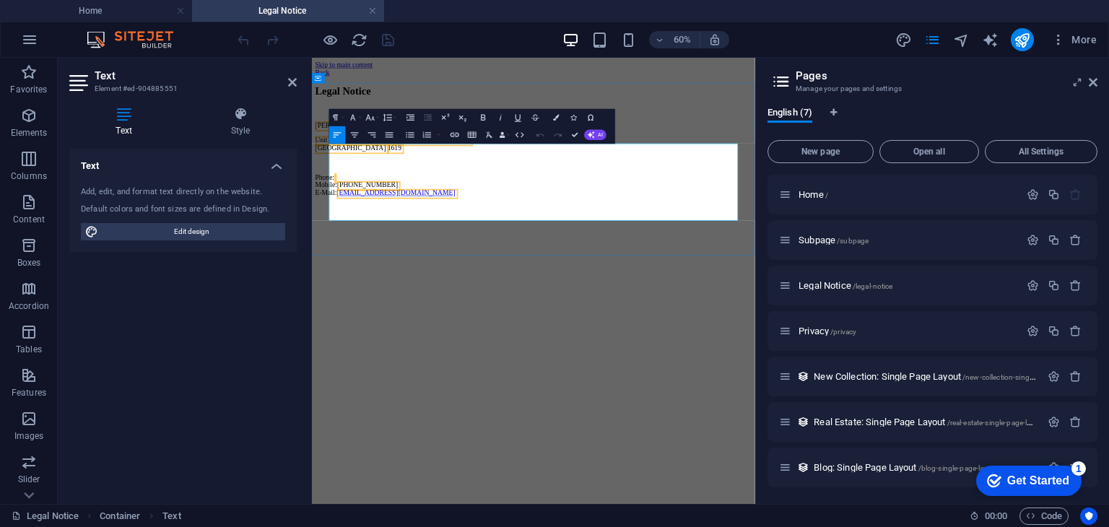
click at [512, 289] on p "Phone: Mobile: +27 61 404 0687 E-Mail: info@alextuso.com" at bounding box center [681, 269] width 727 height 39
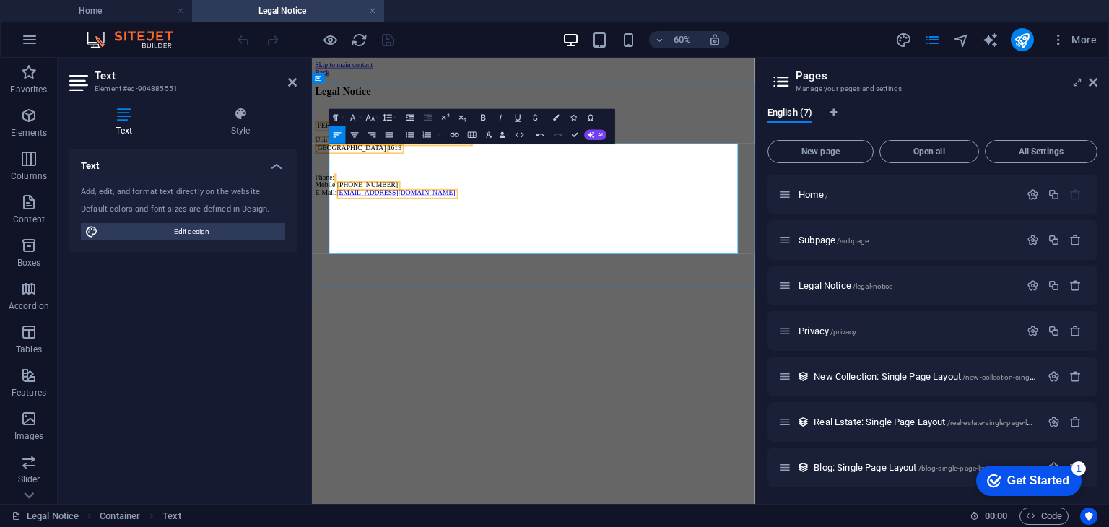
click at [362, 339] on p at bounding box center [681, 332] width 727 height 13
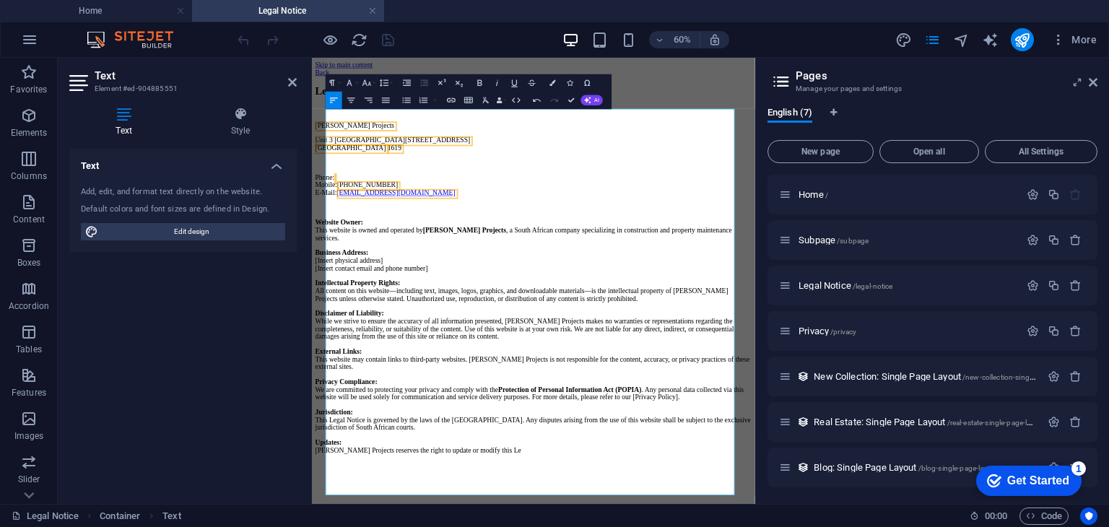
scroll to position [101, 0]
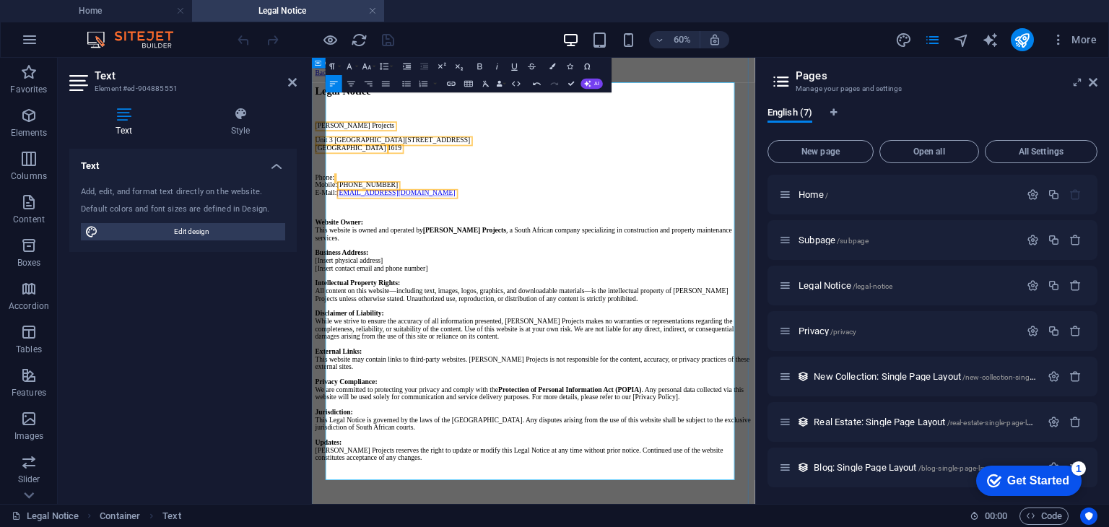
drag, startPoint x: 581, startPoint y: 344, endPoint x: 328, endPoint y: 315, distance: 254.3
click at [328, 315] on div "Legal Notice Alex-Tuso Projects Unit 3 Block 18 Fountain Ridge Kempton Park 161…" at bounding box center [681, 430] width 727 height 652
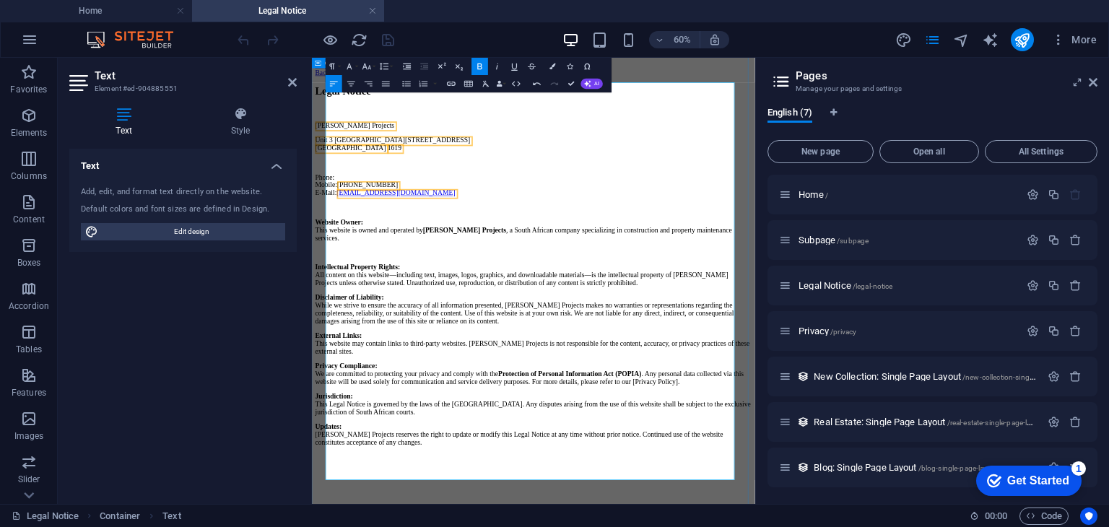
scroll to position [83, 0]
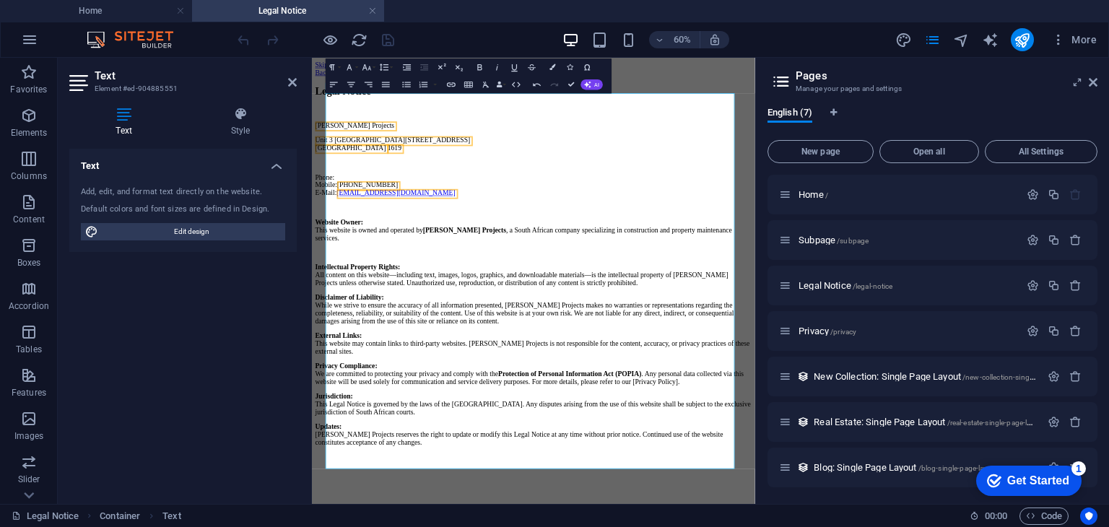
drag, startPoint x: 1096, startPoint y: 378, endPoint x: 1096, endPoint y: 324, distance: 54.1
click at [1096, 324] on div "Home / Subpage /subpage Legal Notice /legal-notice Privacy /privacy New Collect…" at bounding box center [932, 334] width 330 height 318
click at [651, 515] on p "External Links: This website may contain links to third-party websites. Alex-Tu…" at bounding box center [681, 534] width 727 height 39
click at [565, 250] on p "Phone: Mobile: +27 61 404 0687 E-Mail: info@alextuso.com" at bounding box center [681, 269] width 727 height 39
drag, startPoint x: 1097, startPoint y: 283, endPoint x: 1098, endPoint y: 325, distance: 41.9
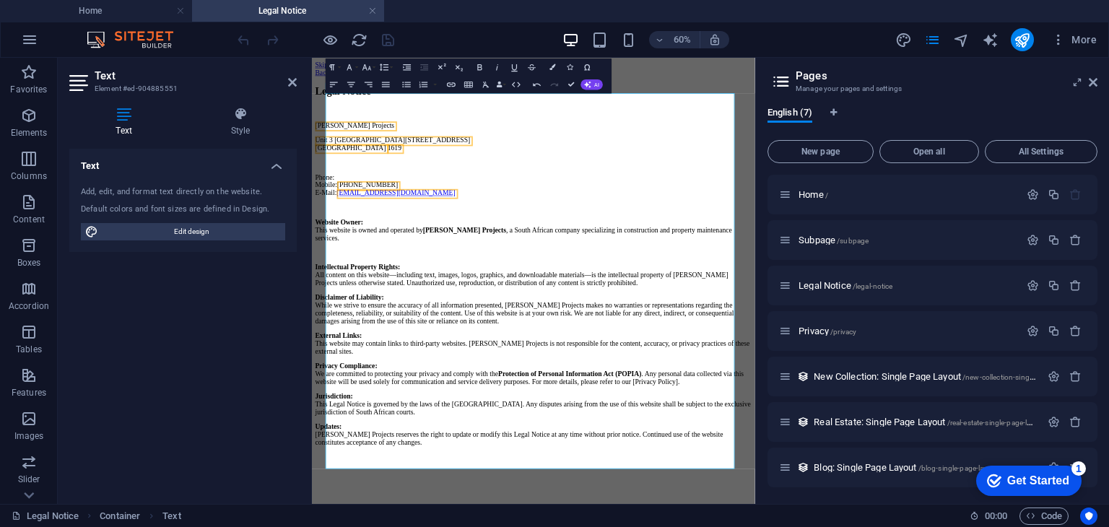
click at [1098, 325] on div "English (7) New page Open all All Settings Home / Subpage /subpage Legal Notice…" at bounding box center [932, 299] width 353 height 409
click at [289, 84] on icon at bounding box center [292, 83] width 9 height 12
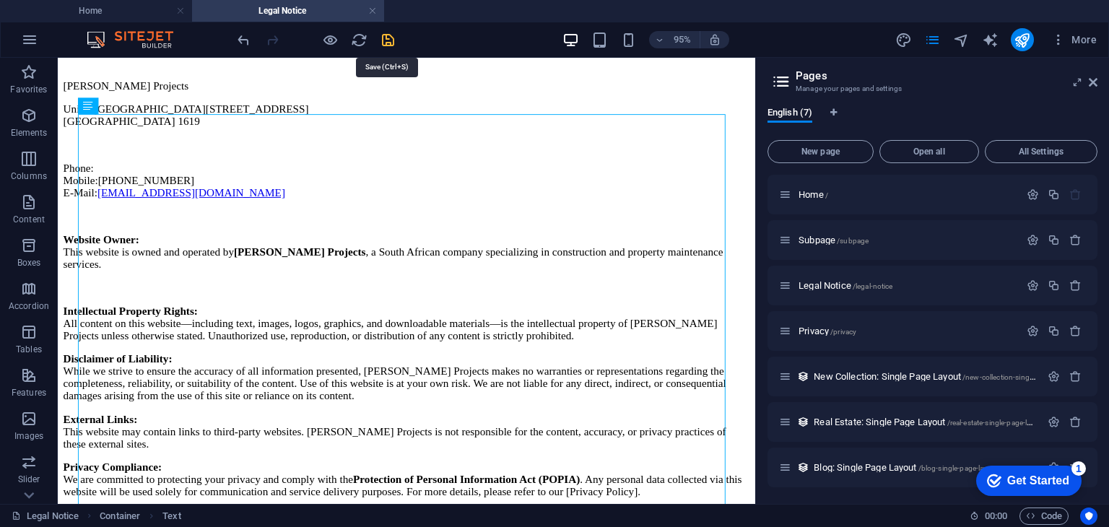
click at [390, 41] on icon "save" at bounding box center [388, 40] width 17 height 17
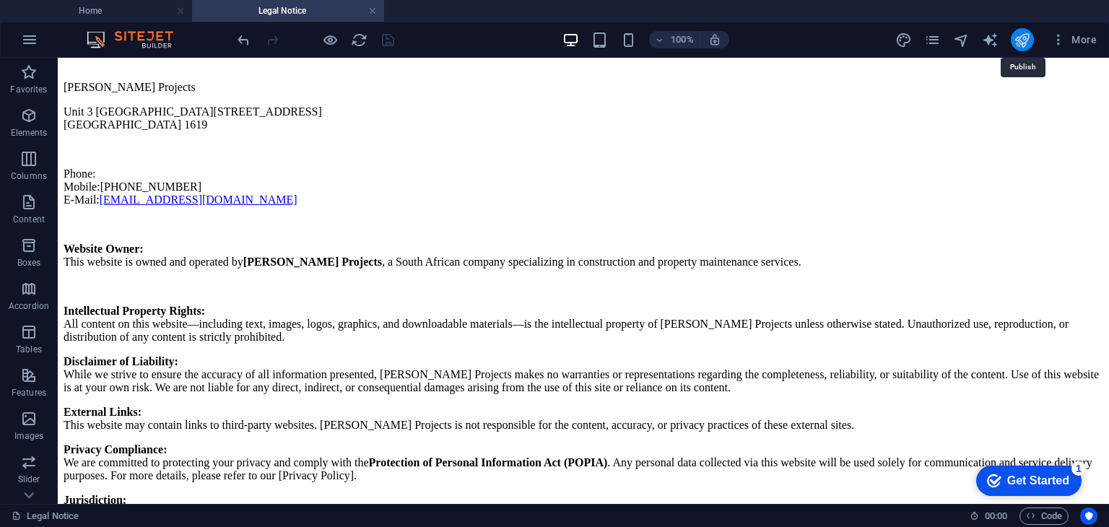
click at [1015, 44] on icon "publish" at bounding box center [1021, 40] width 17 height 17
